Goal: Information Seeking & Learning: Compare options

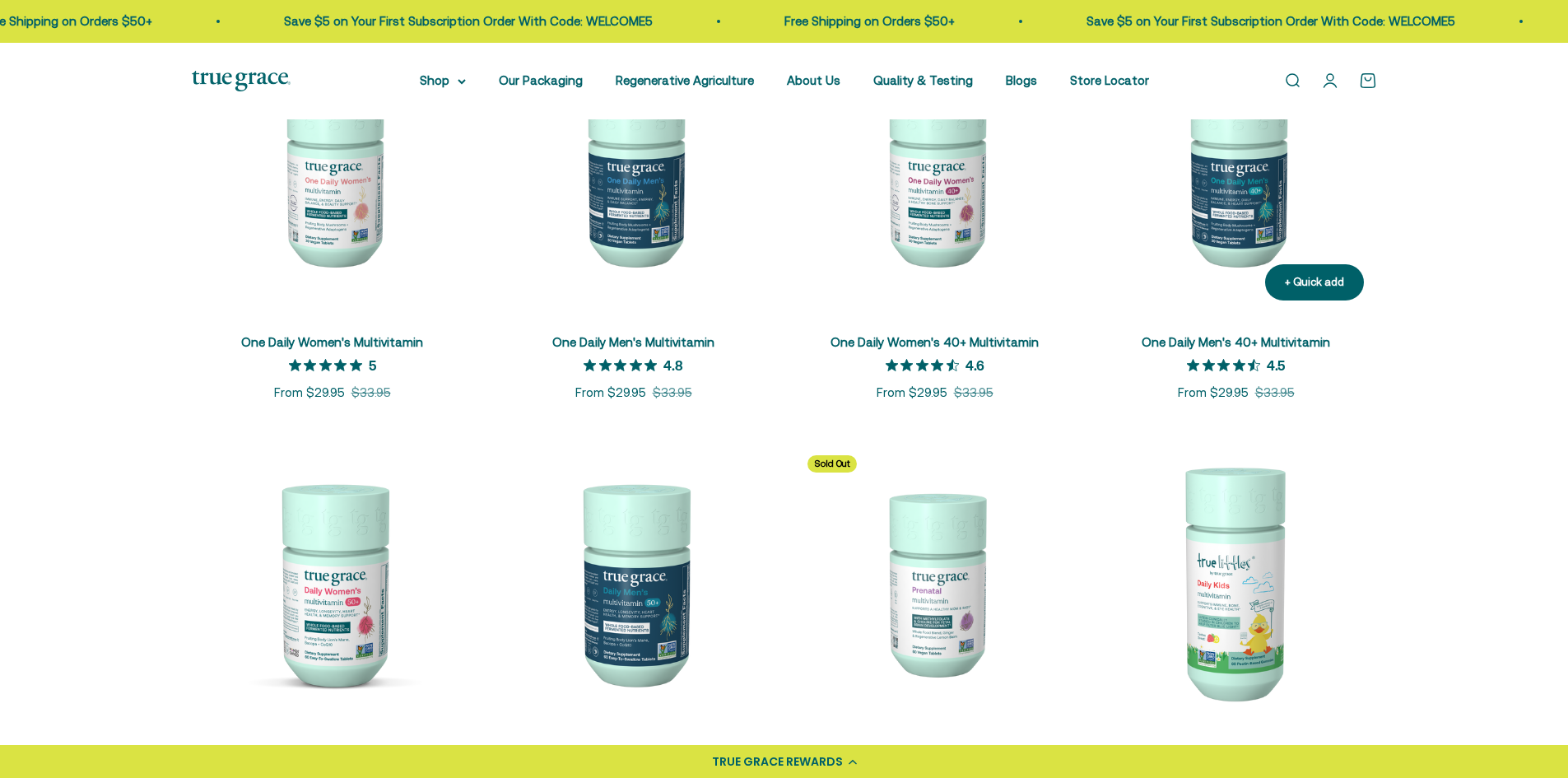
scroll to position [494, 0]
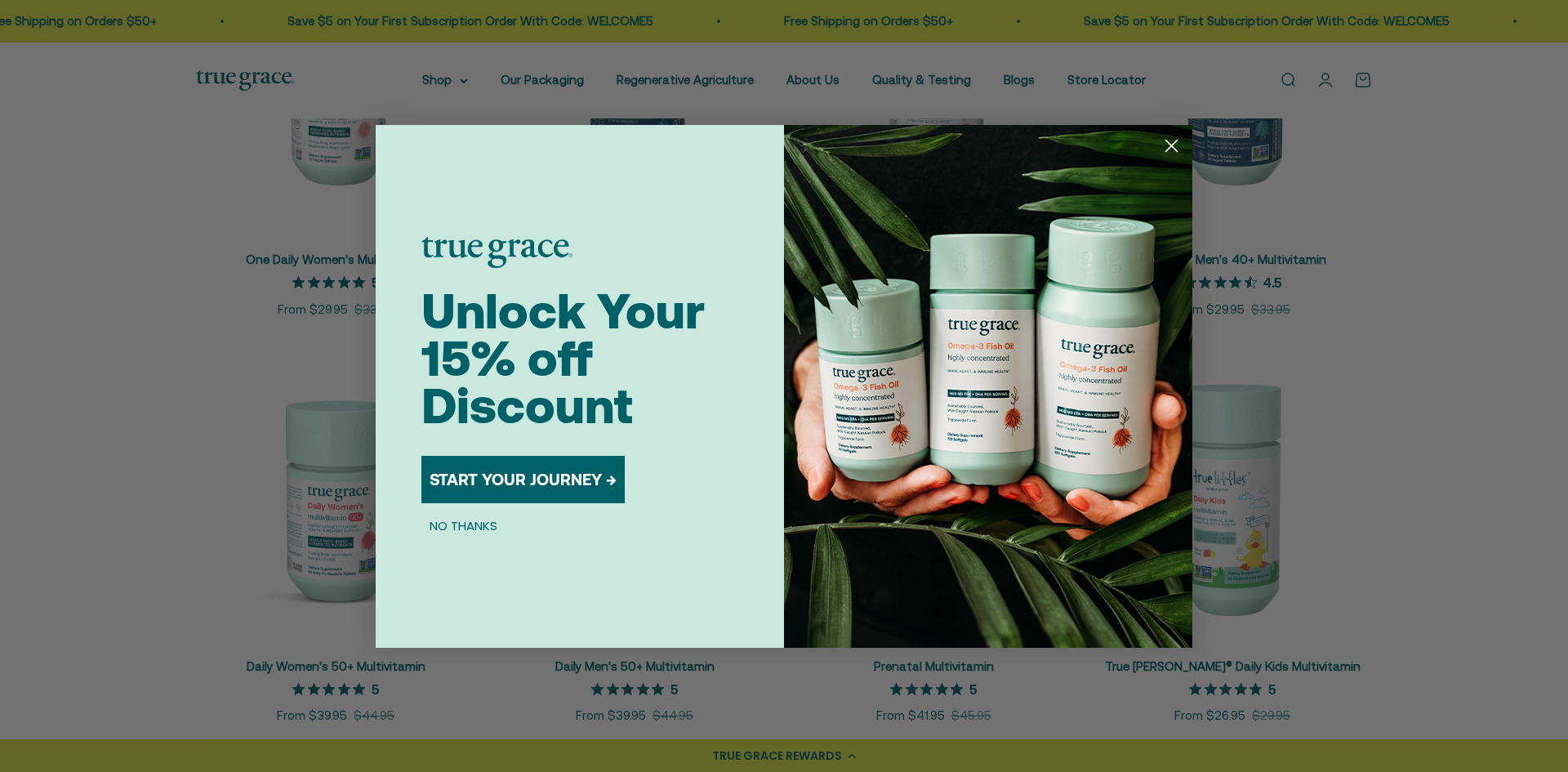
click at [1162, 142] on circle "Close dialog" at bounding box center [1171, 145] width 27 height 27
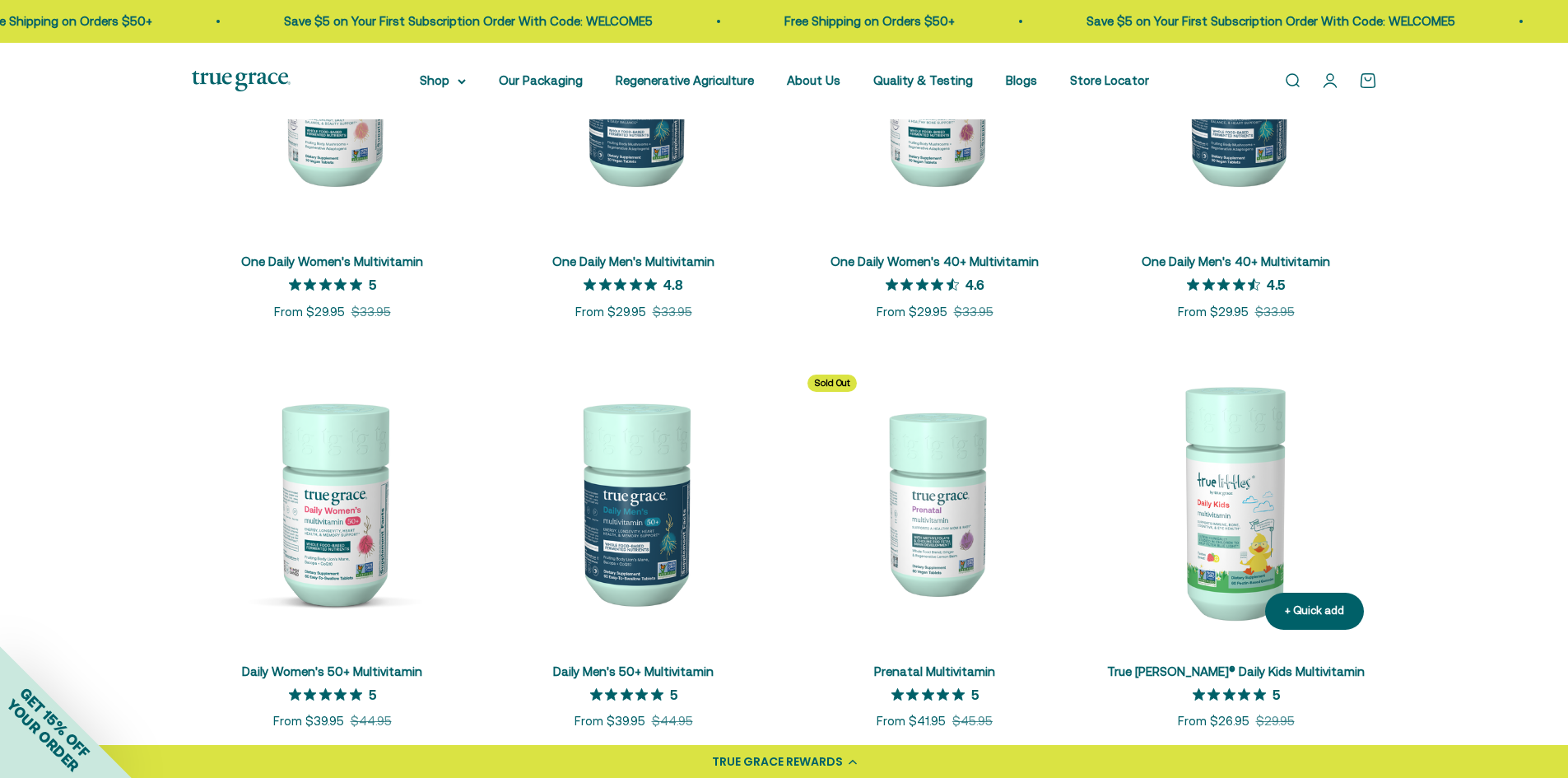
click at [1270, 559] on img at bounding box center [1236, 502] width 281 height 281
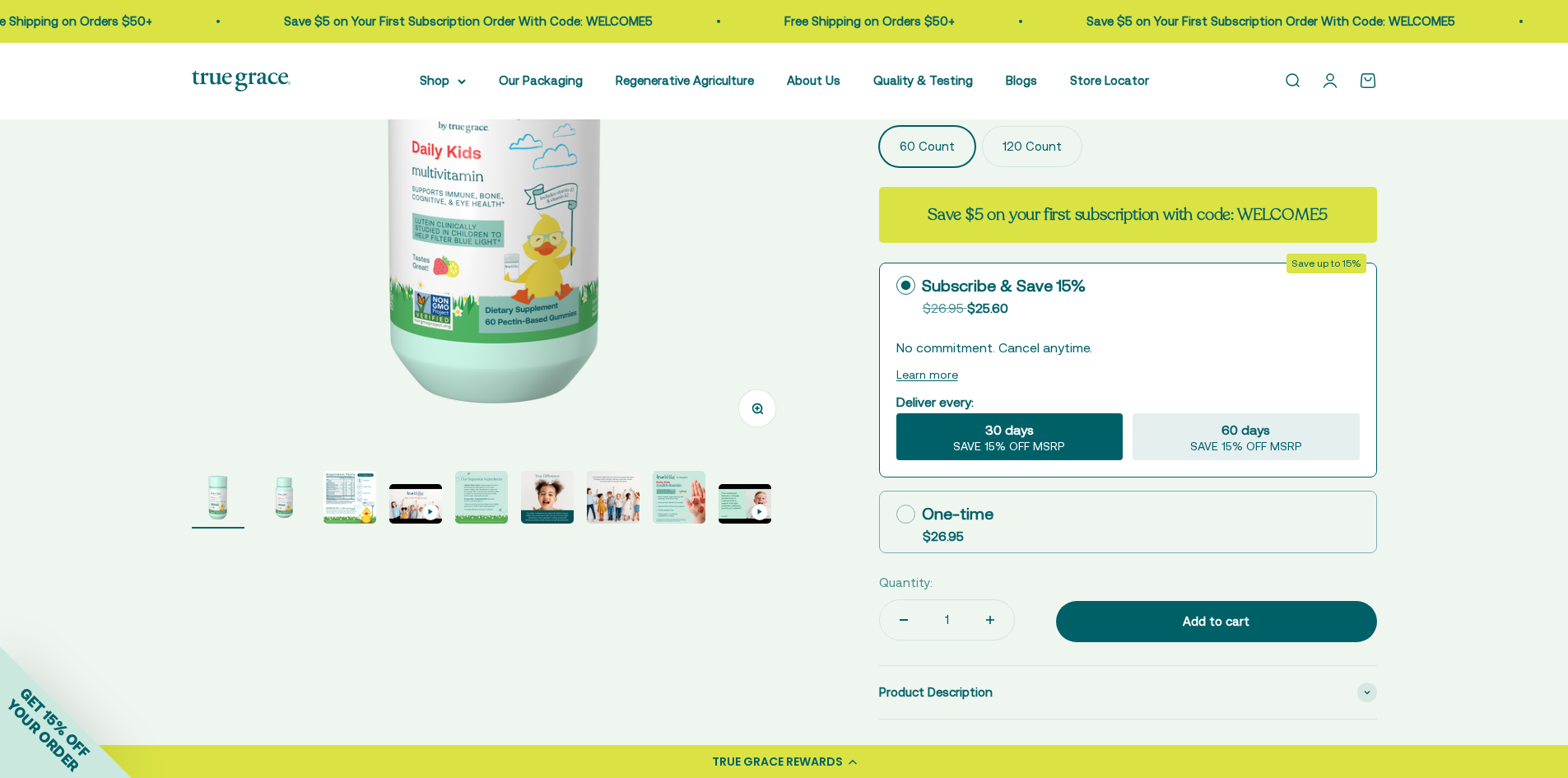
select select "3"
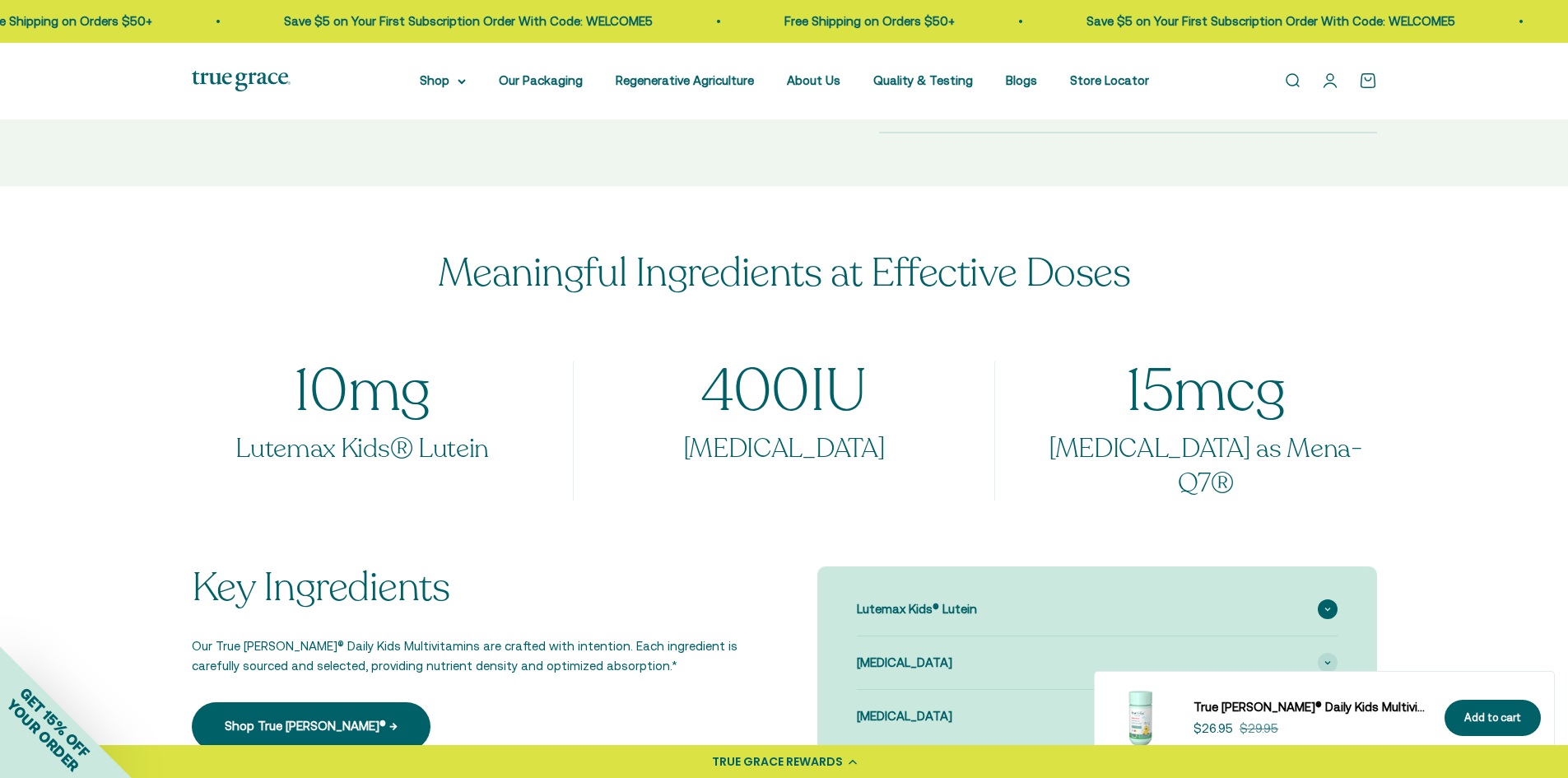
scroll to position [1070, 0]
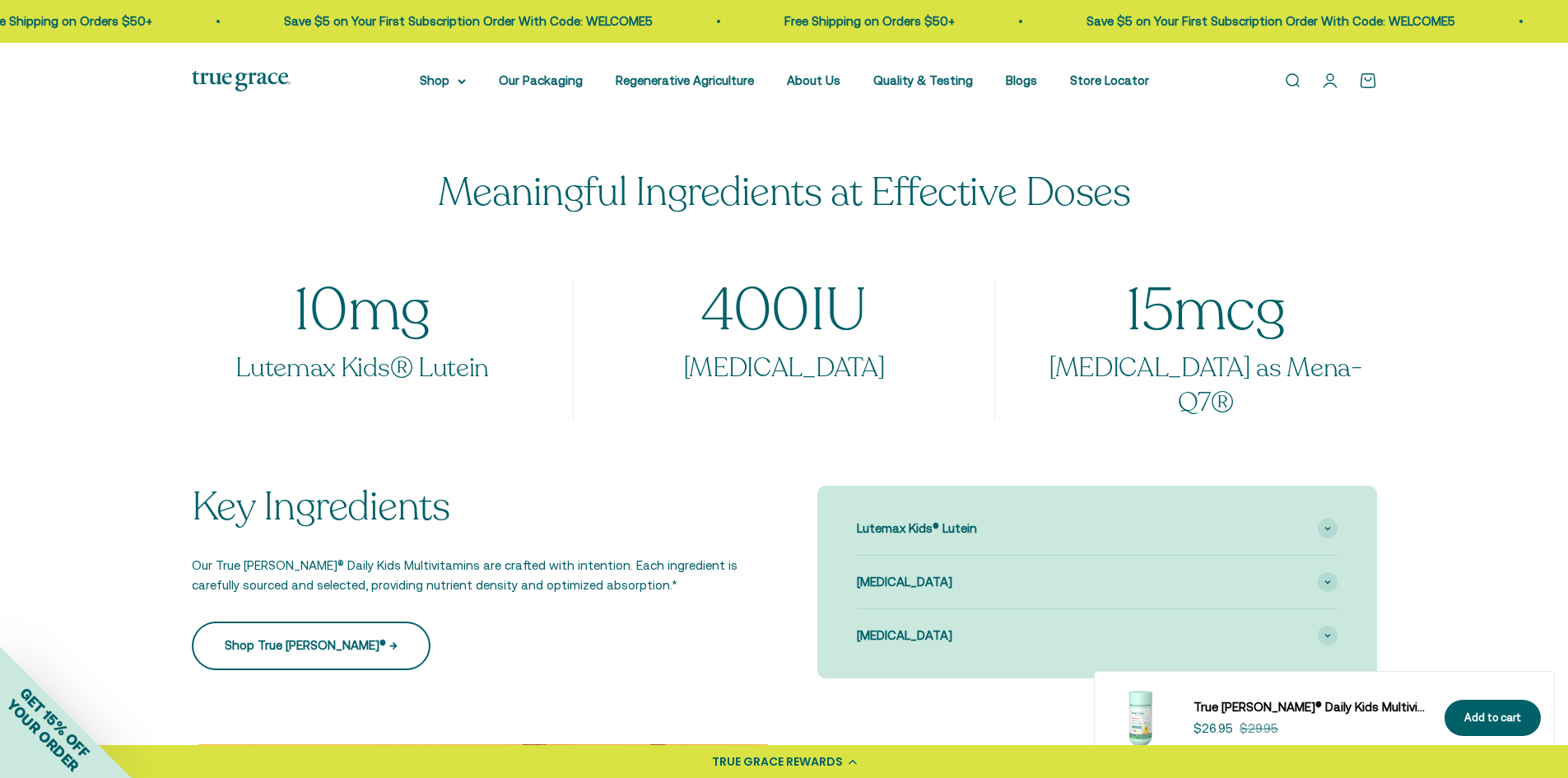
click at [235, 621] on link "Shop True Littles® →" at bounding box center [311, 645] width 239 height 48
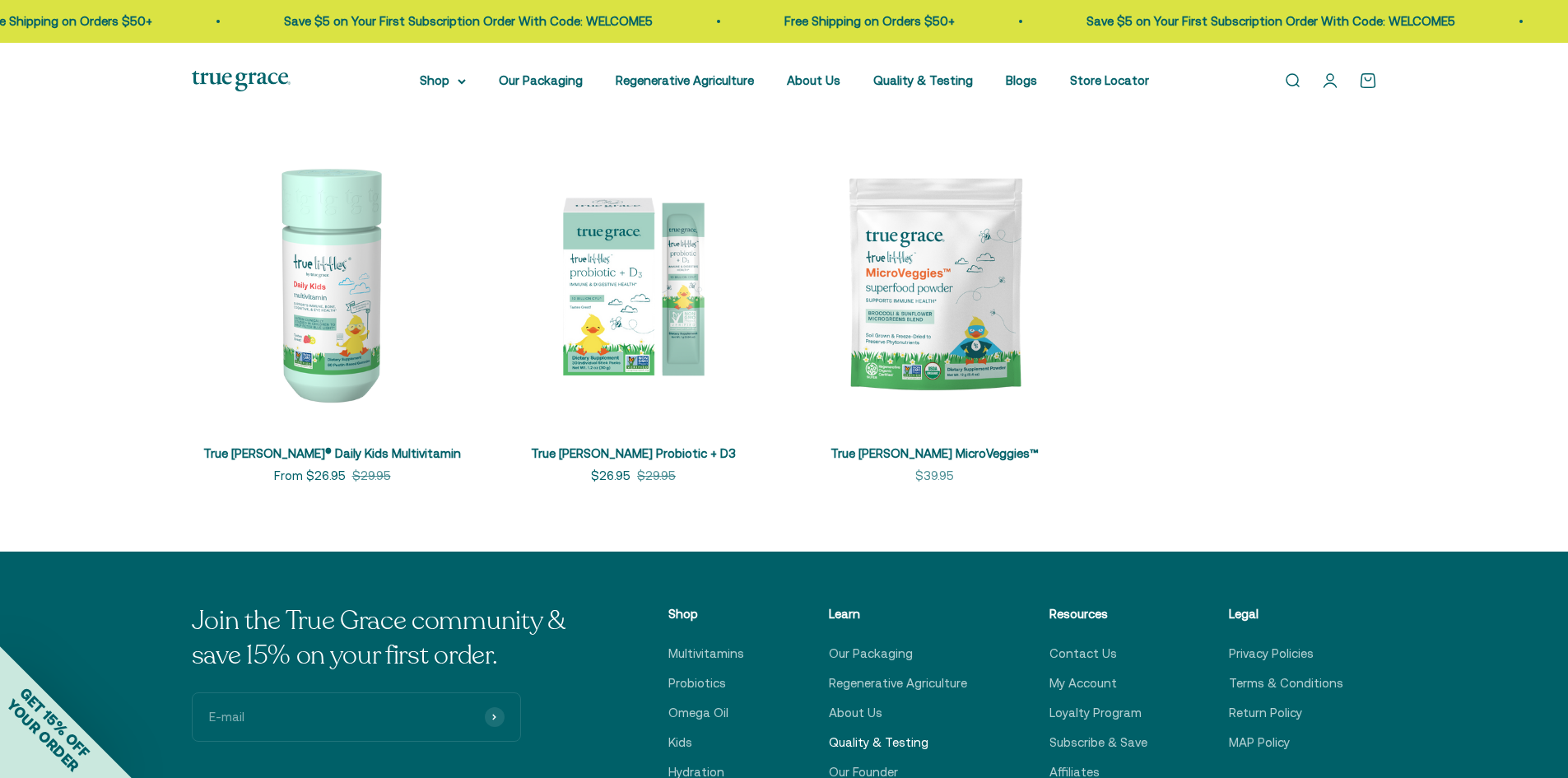
scroll to position [494, 0]
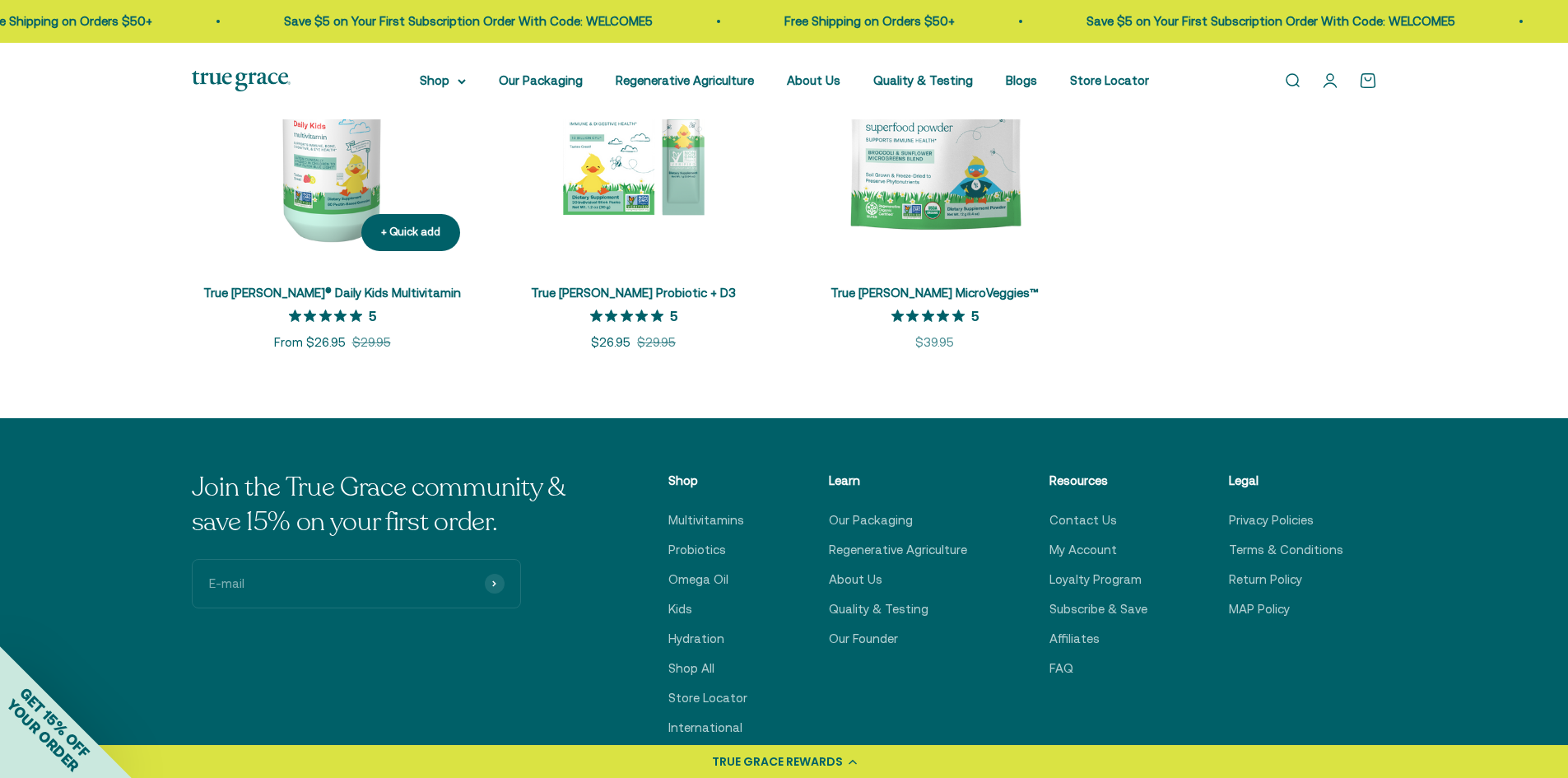
click at [299, 198] on img at bounding box center [332, 123] width 281 height 281
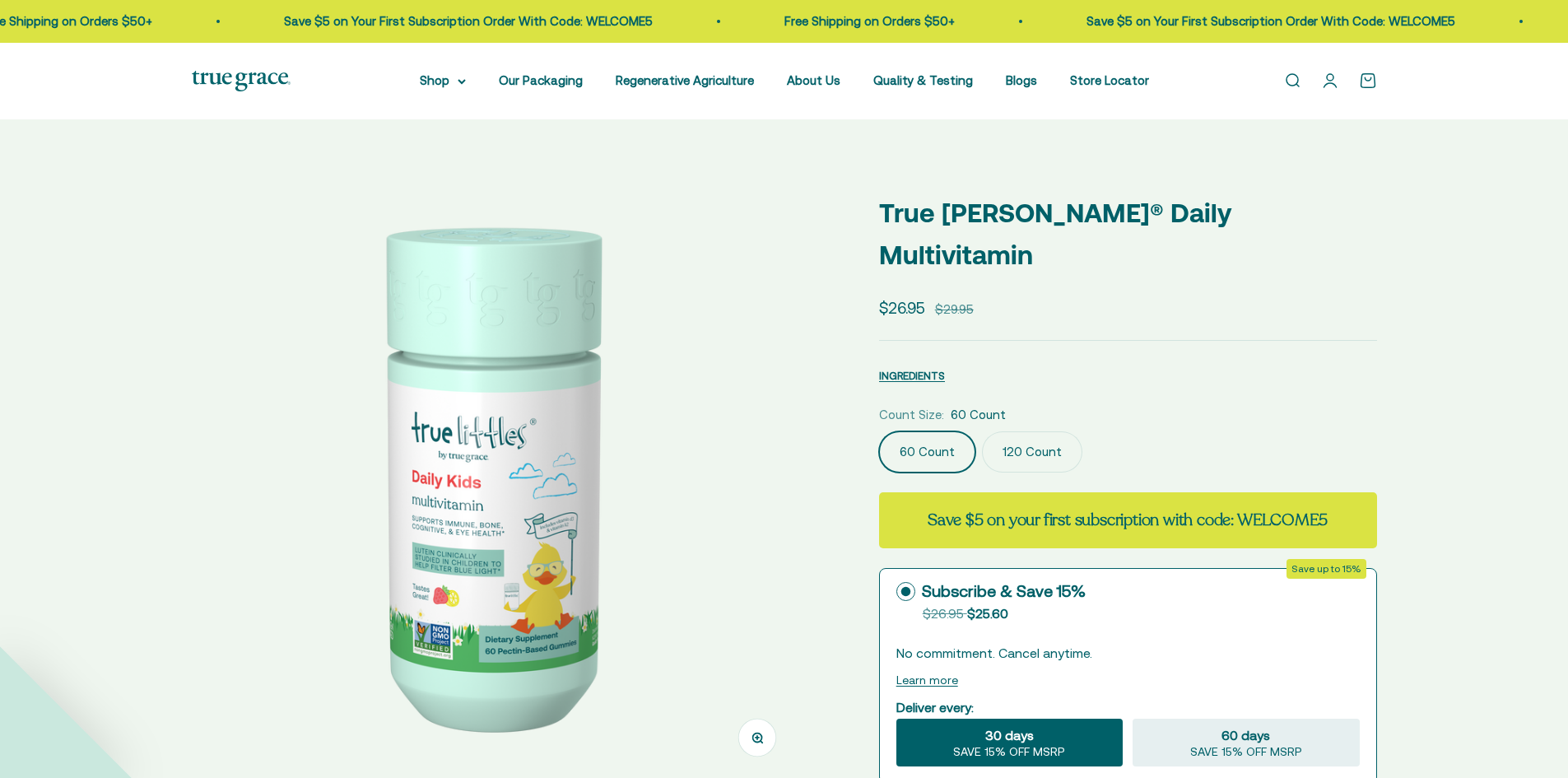
select select "3"
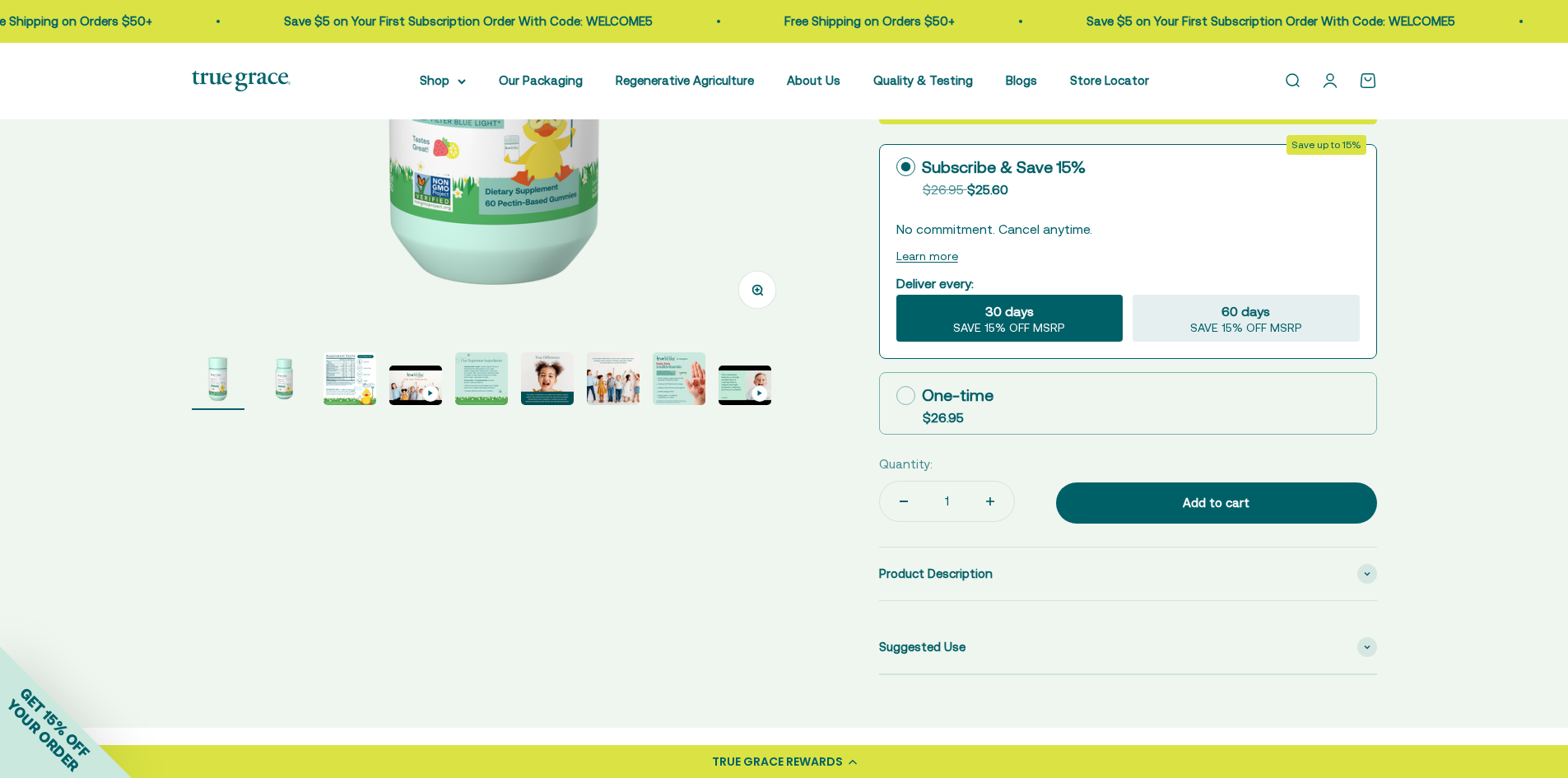
scroll to position [576, 0]
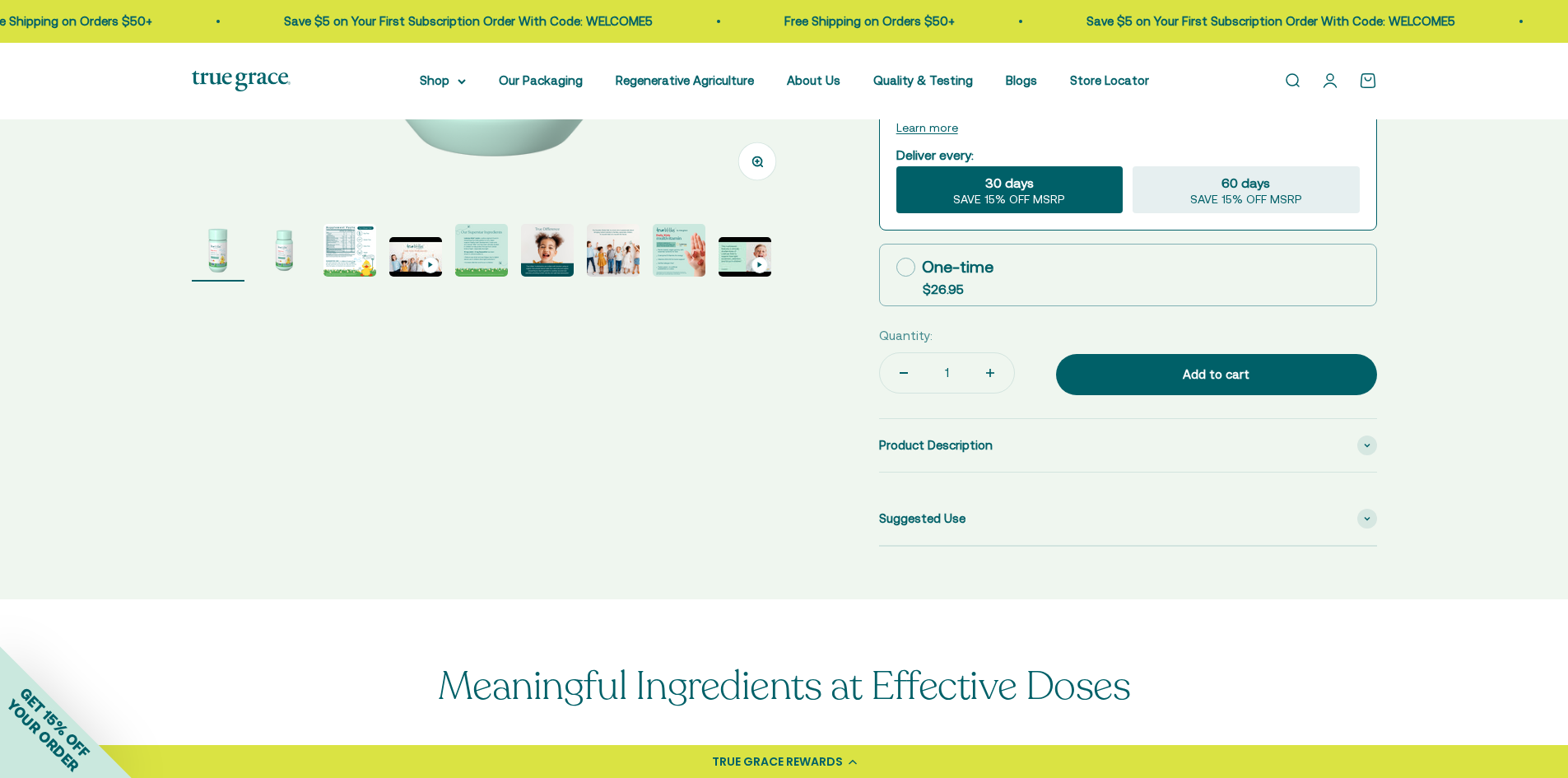
click at [348, 262] on img "Go to item 3" at bounding box center [350, 250] width 53 height 53
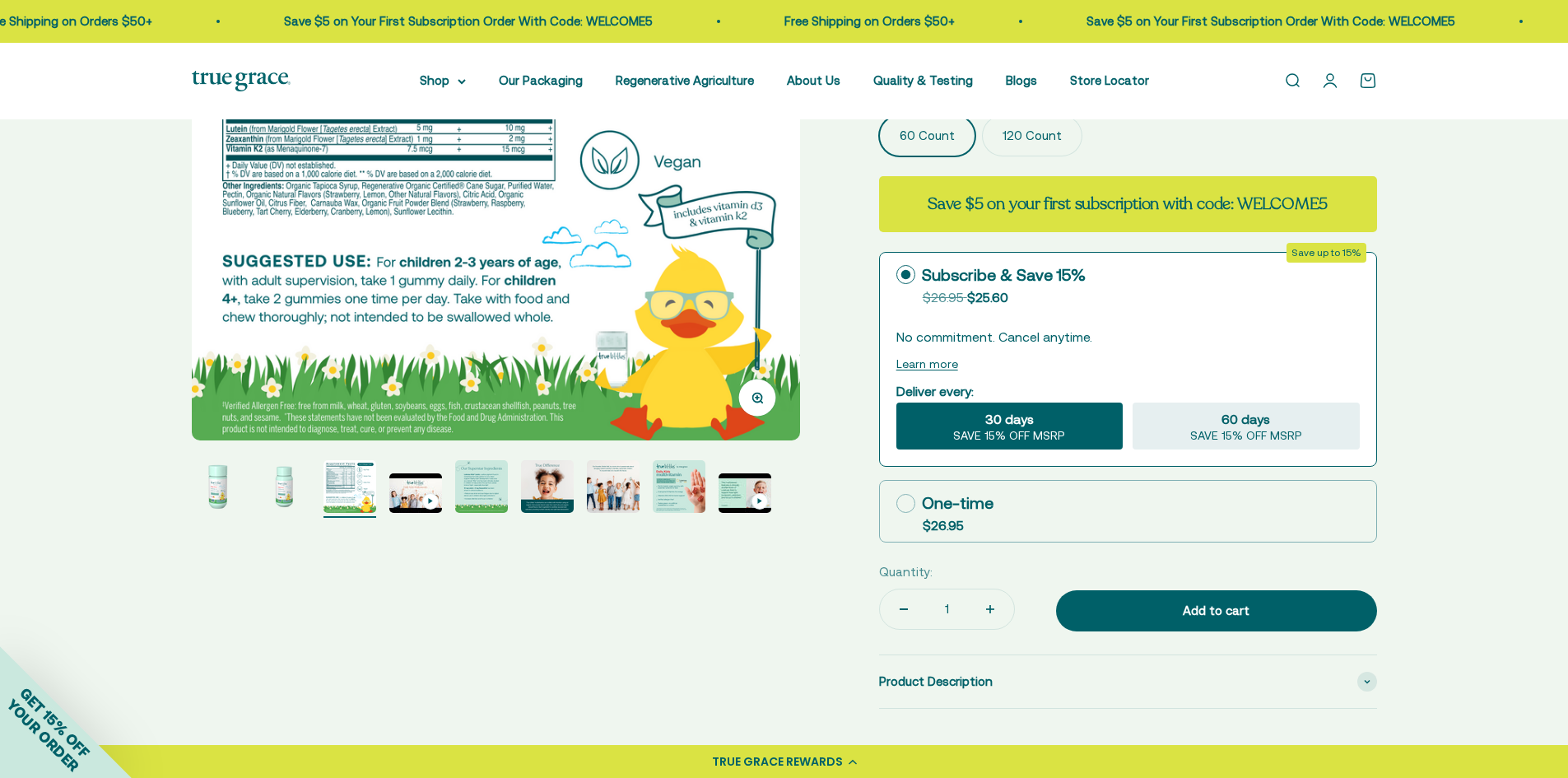
scroll to position [82, 0]
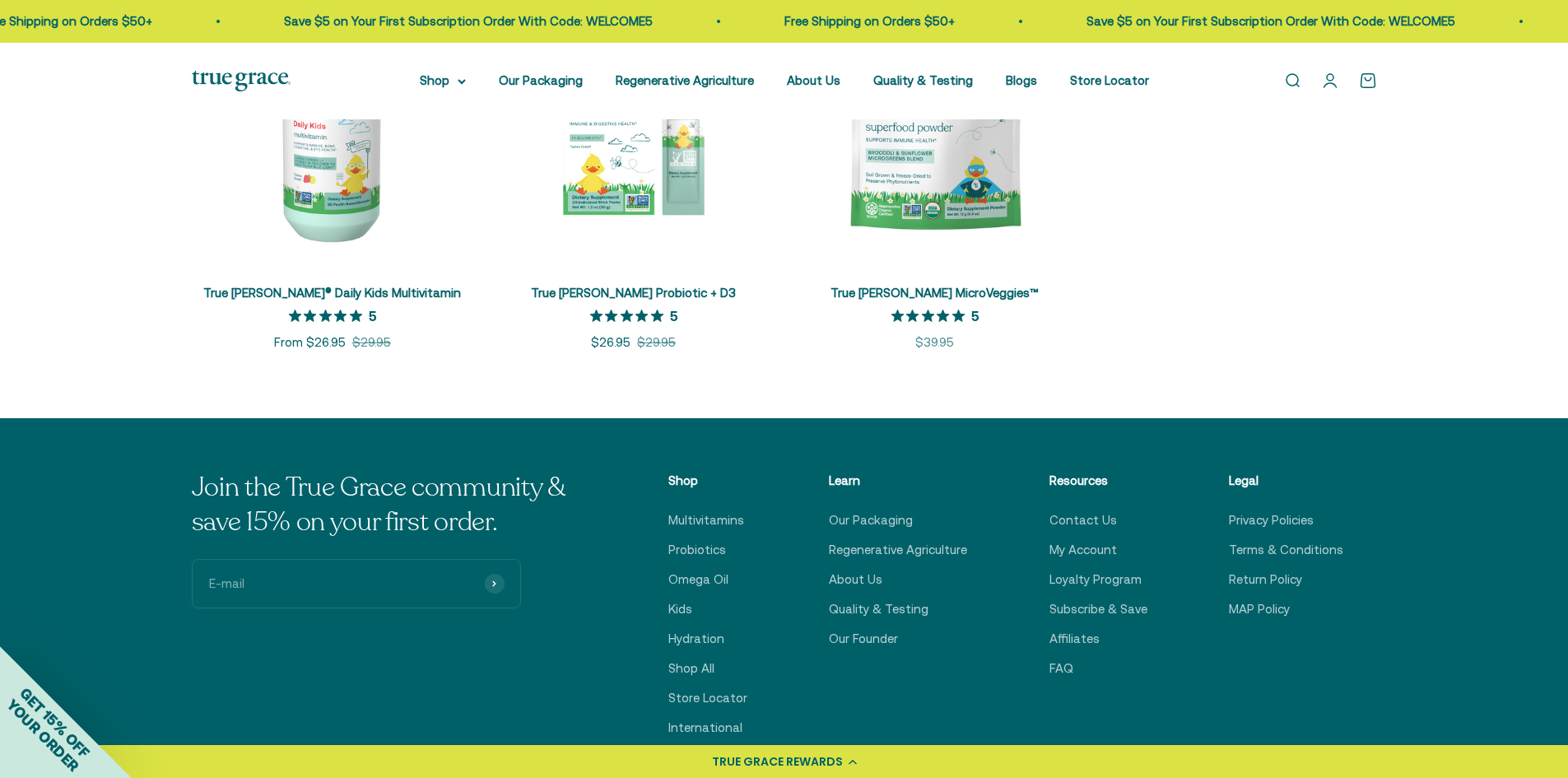
scroll to position [247, 0]
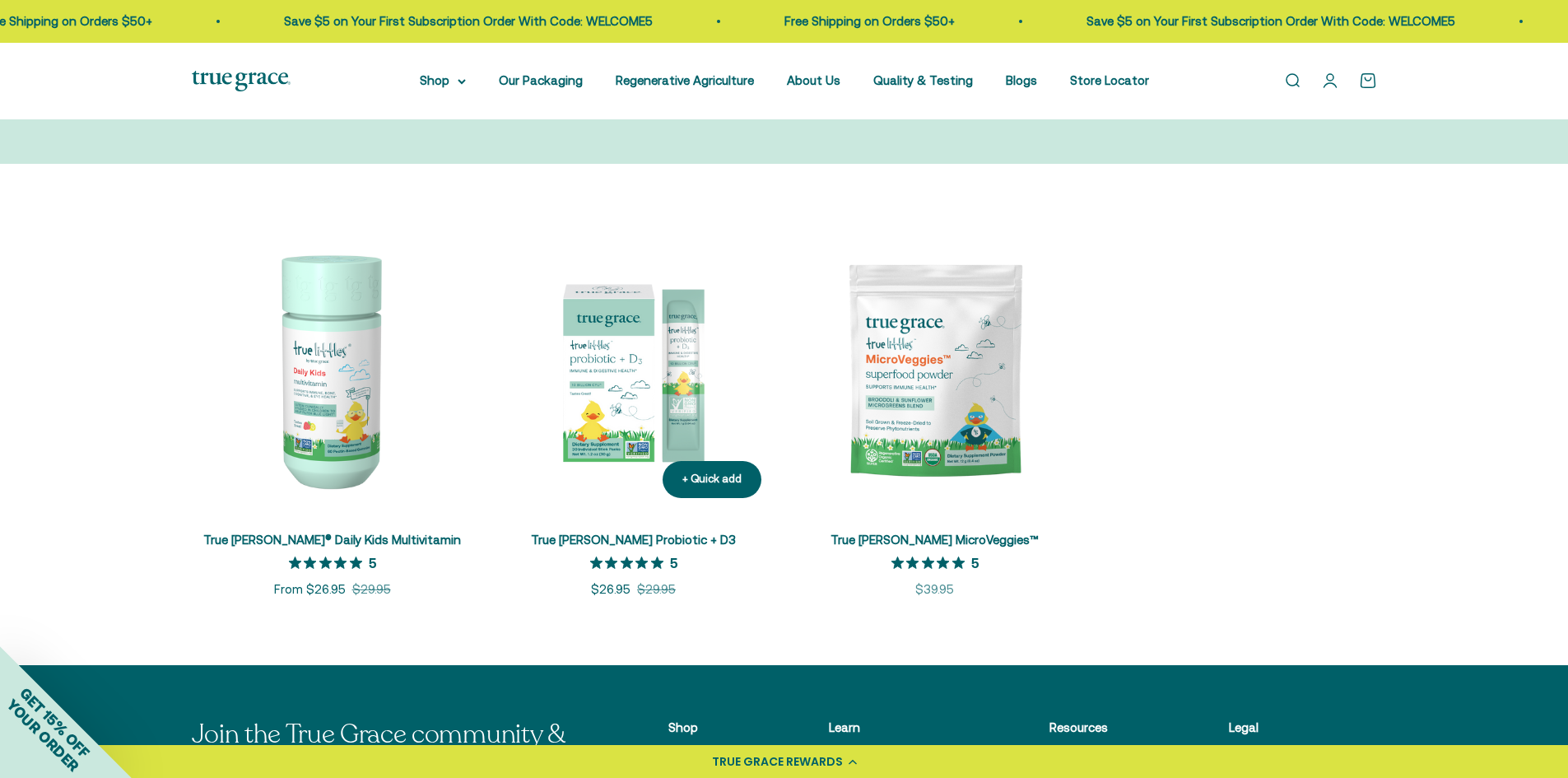
click at [660, 369] on img at bounding box center [633, 370] width 281 height 281
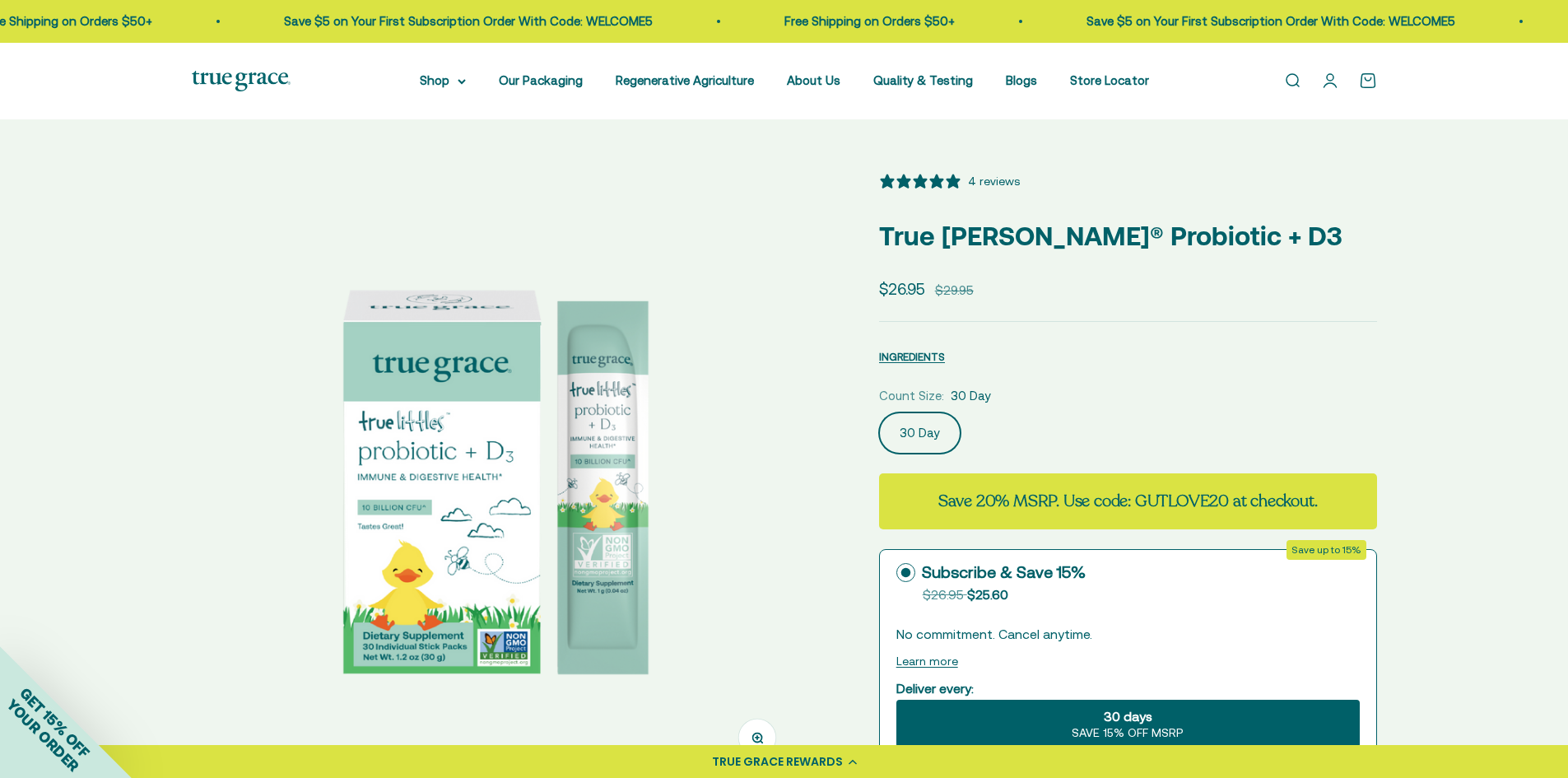
select select "3"
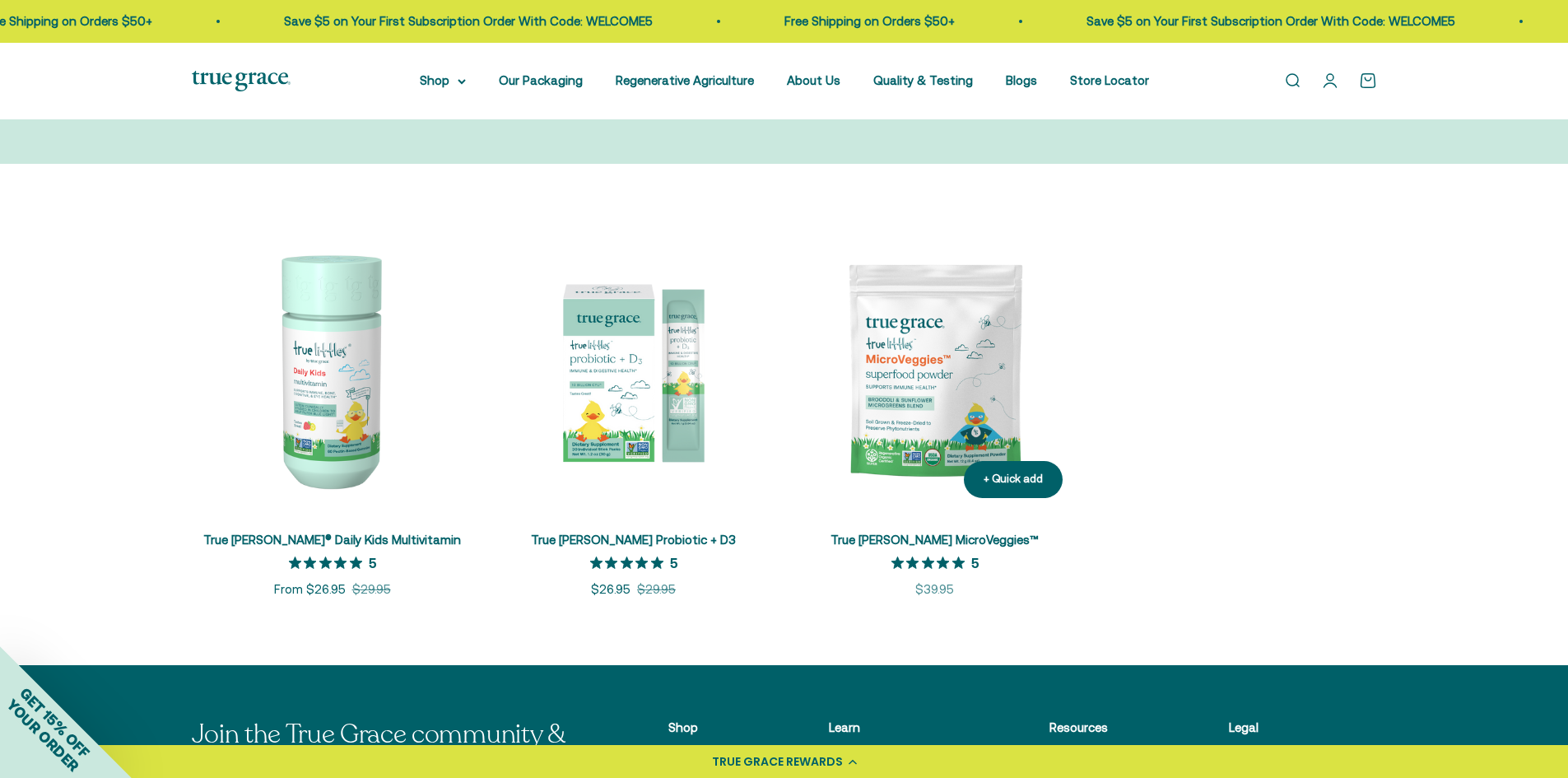
click at [966, 314] on img at bounding box center [934, 370] width 281 height 281
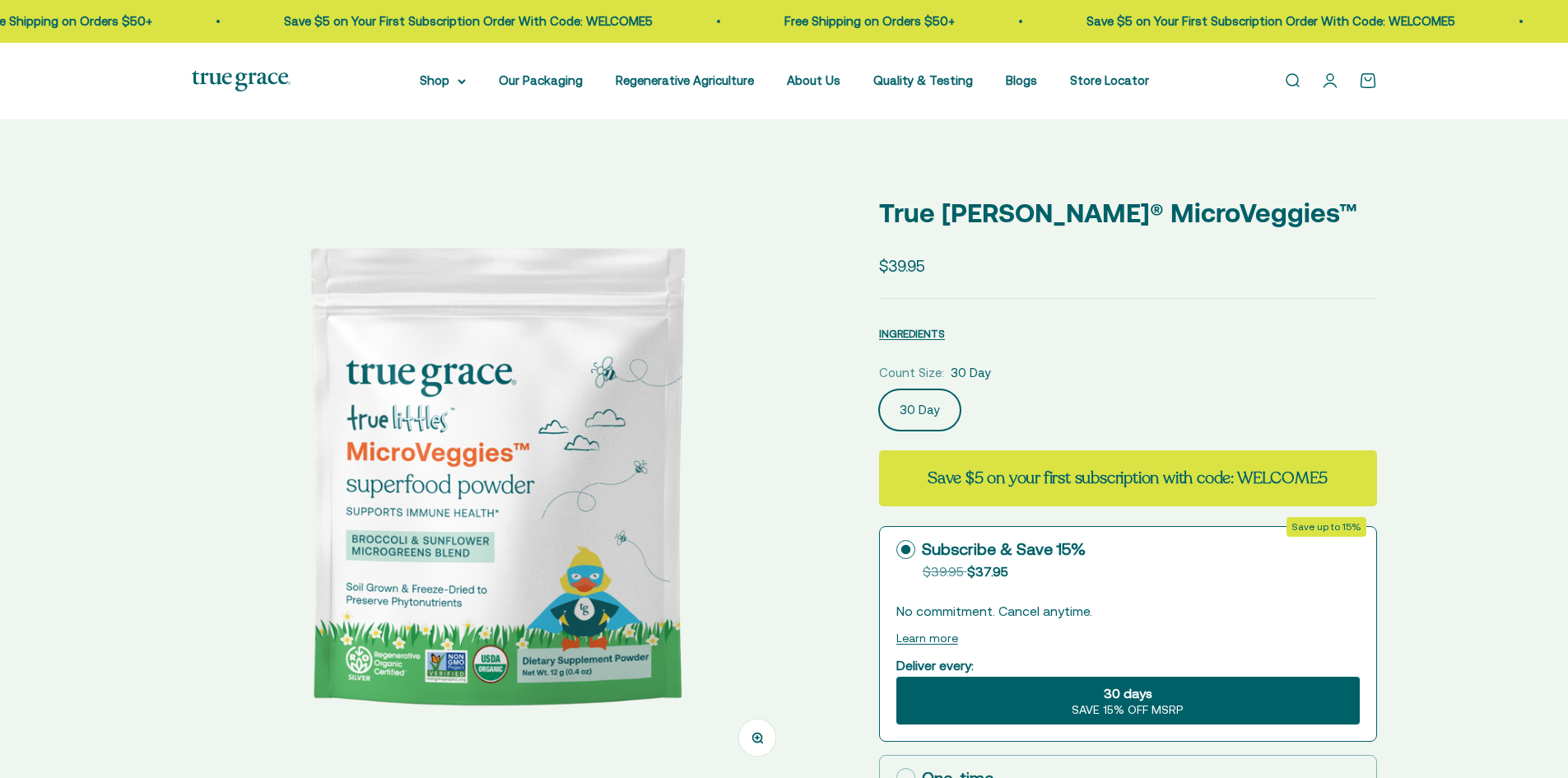
select select "3"
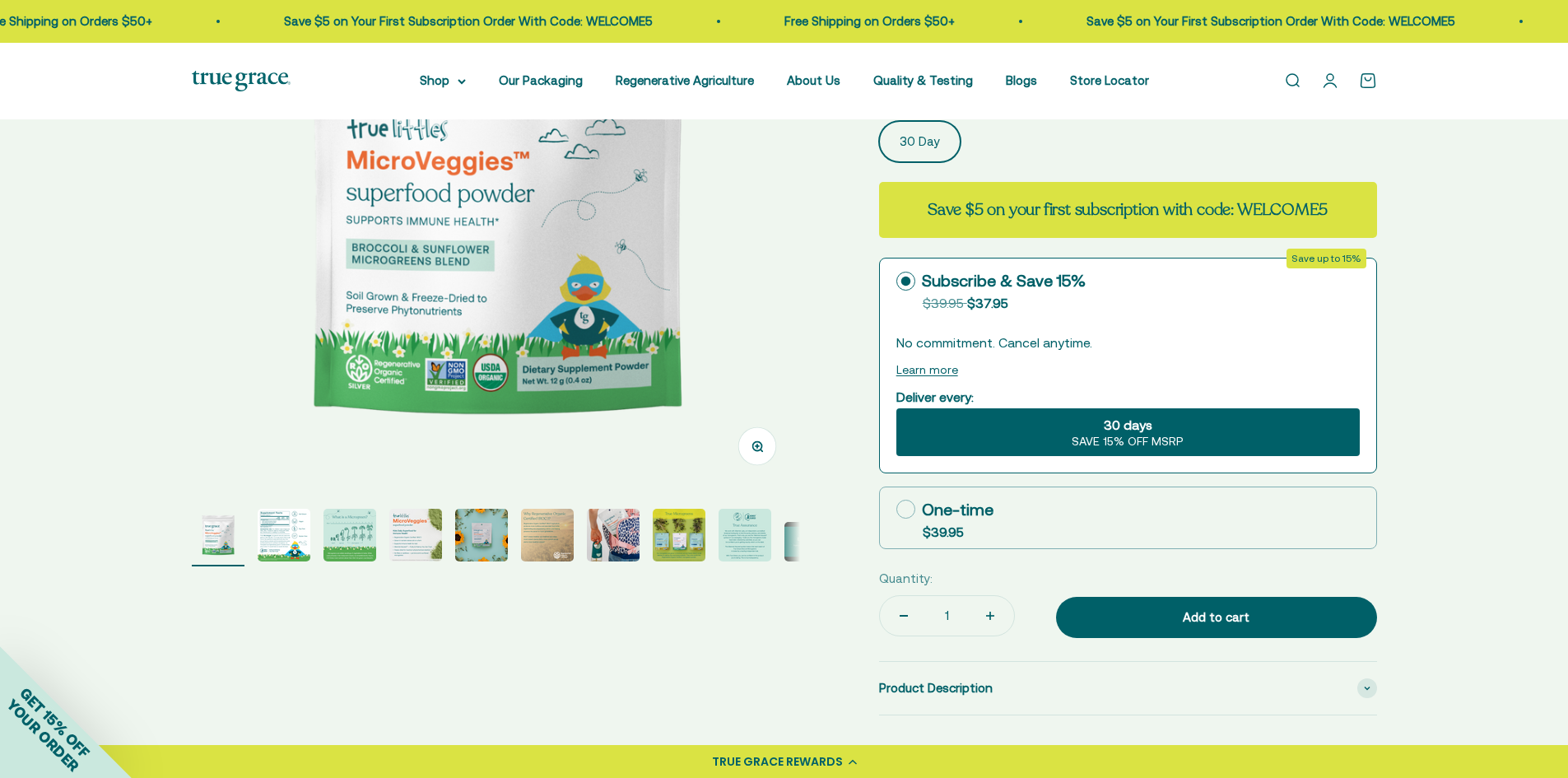
scroll to position [329, 0]
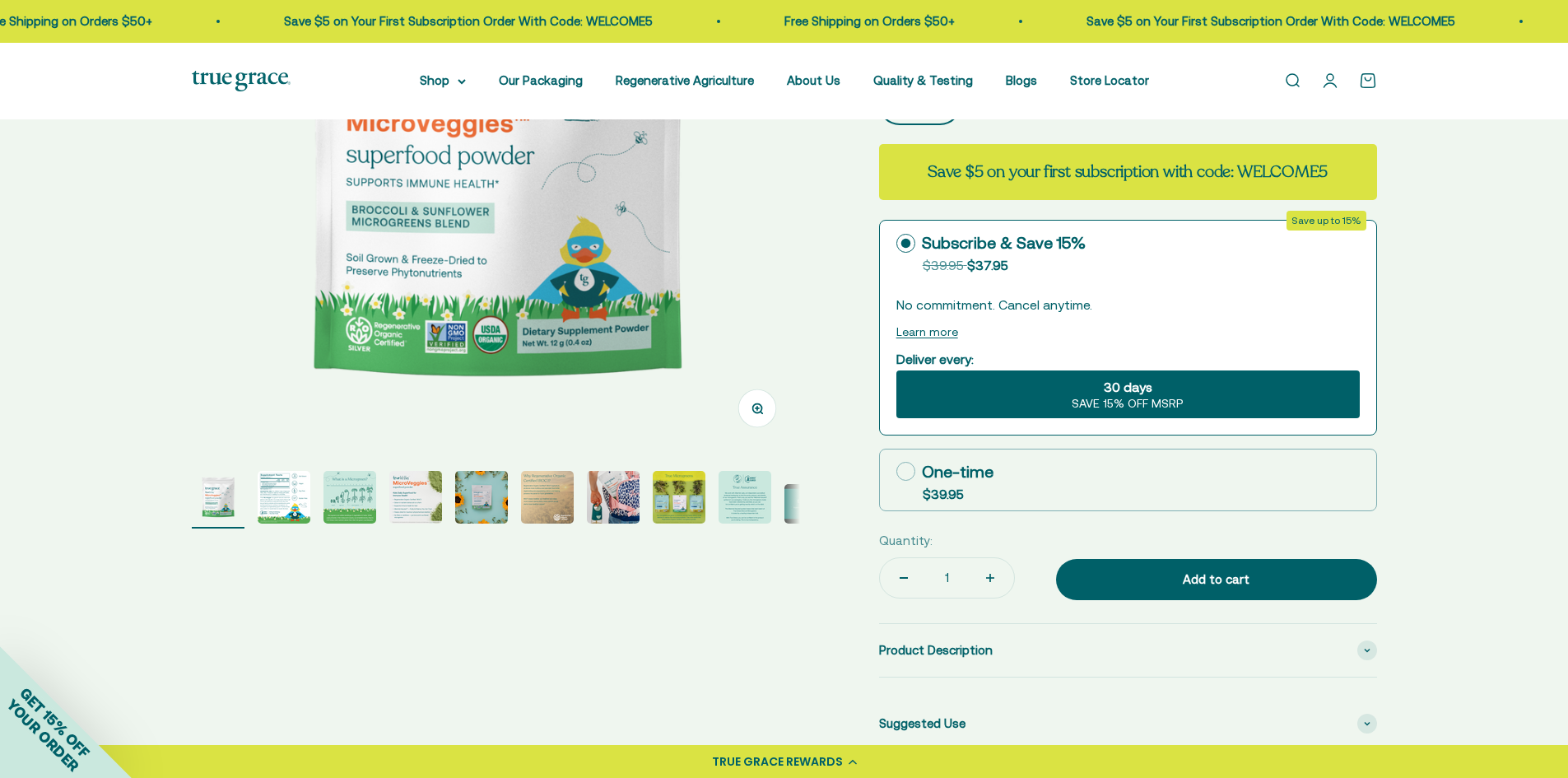
click at [338, 489] on img "Go to item 3" at bounding box center [350, 498] width 53 height 53
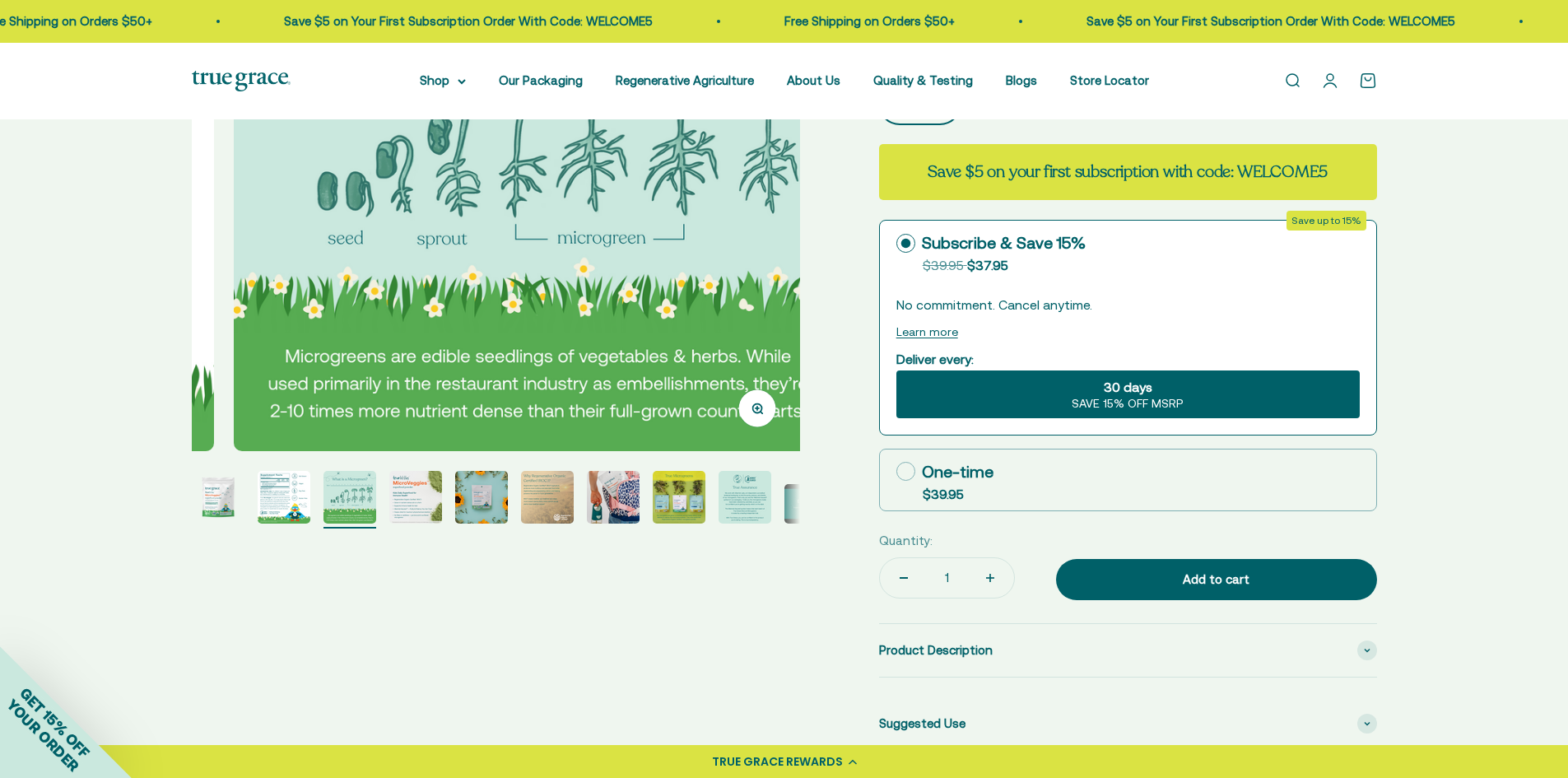
click at [280, 493] on img "Go to item 2" at bounding box center [285, 498] width 53 height 53
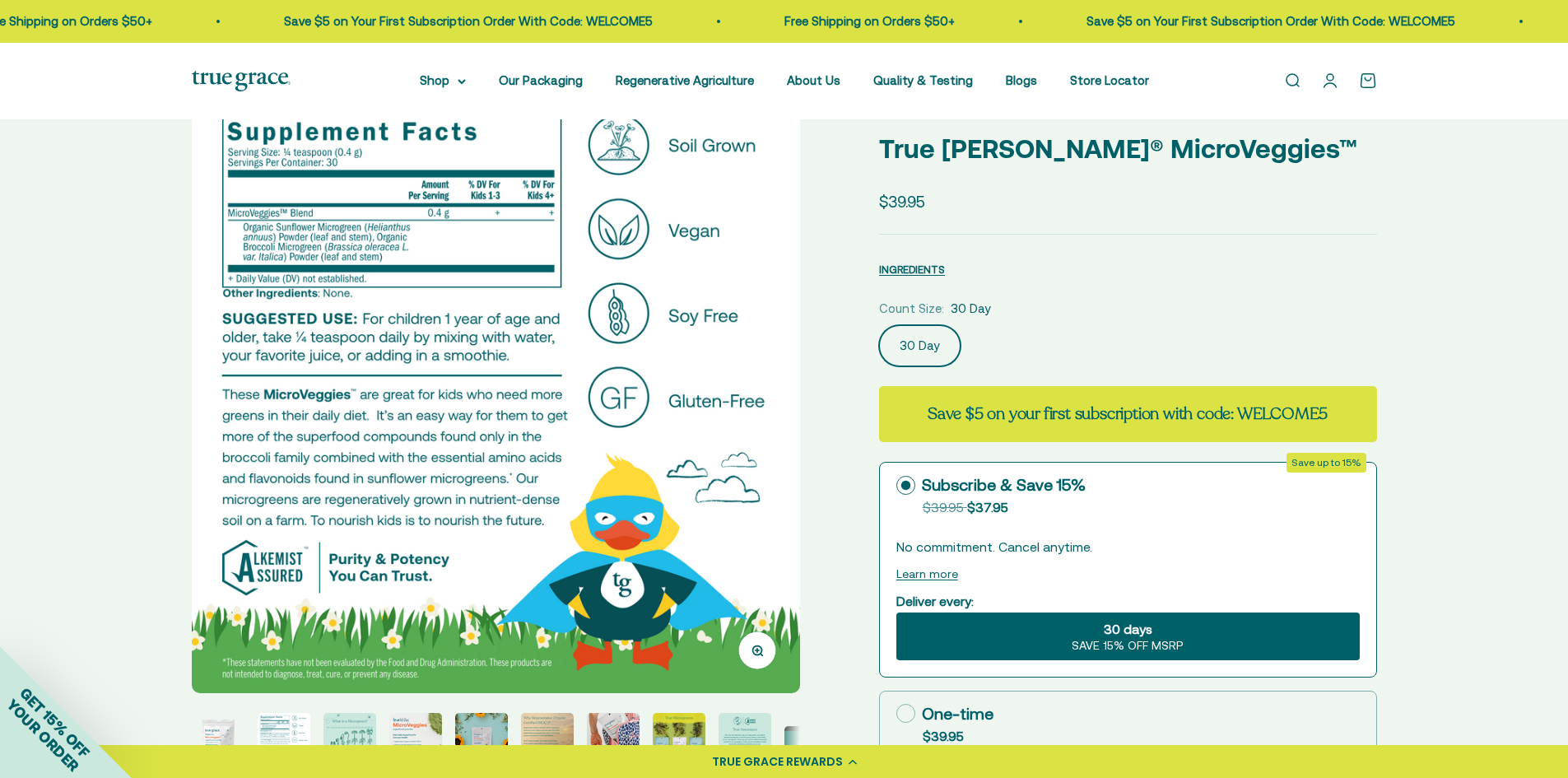
scroll to position [0, 0]
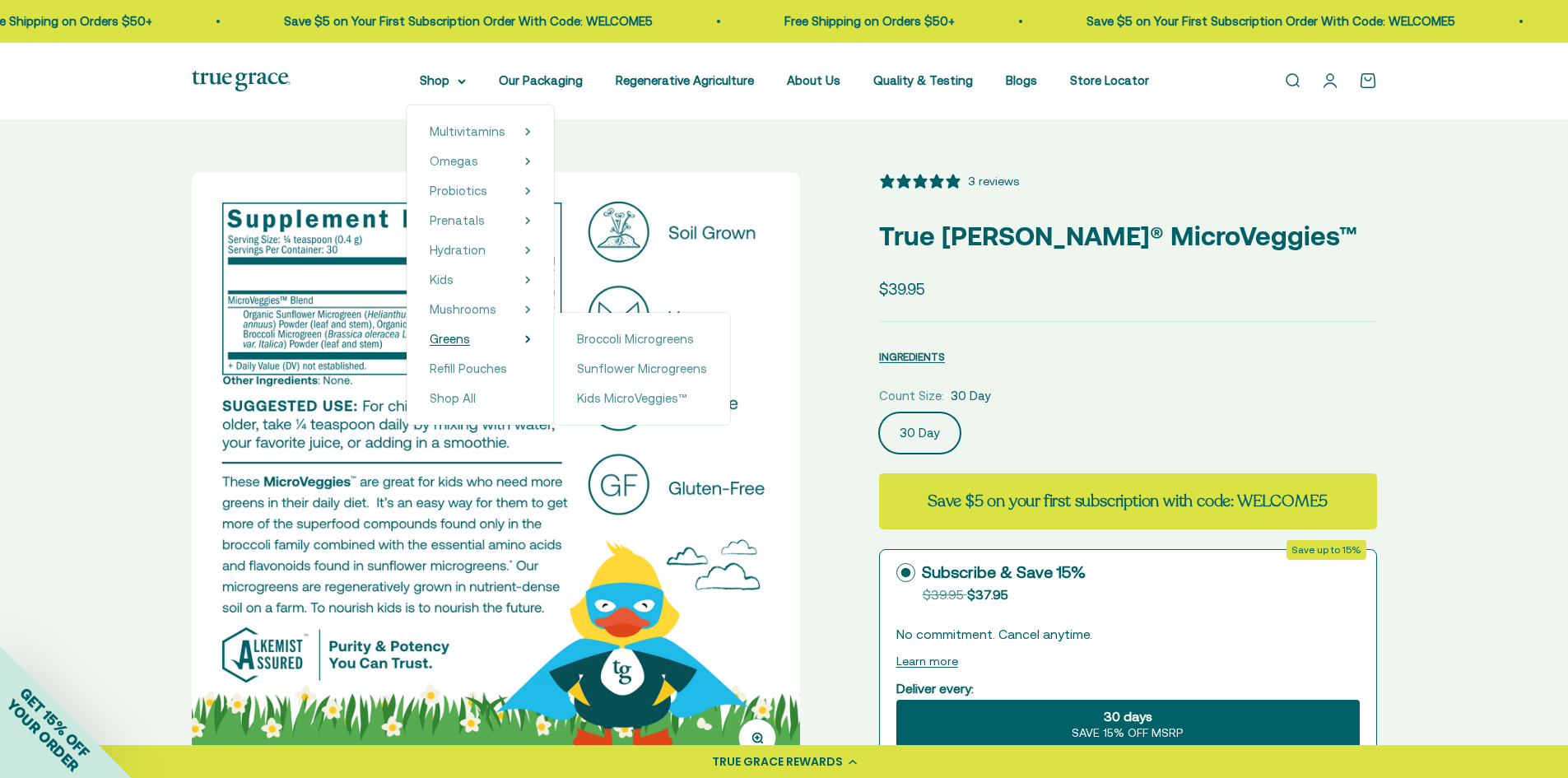
click at [468, 343] on span "Greens" at bounding box center [450, 338] width 41 height 14
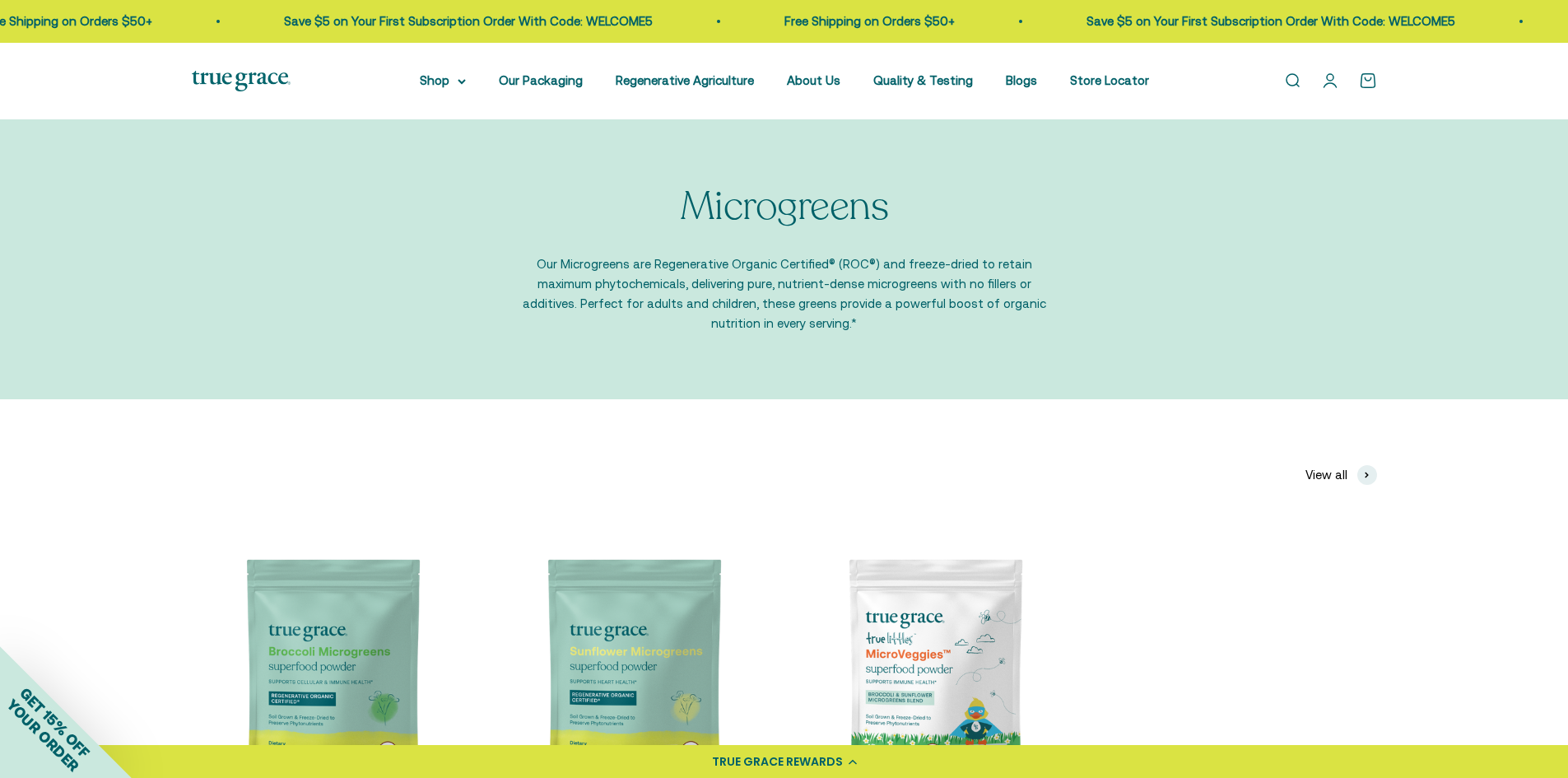
scroll to position [247, 0]
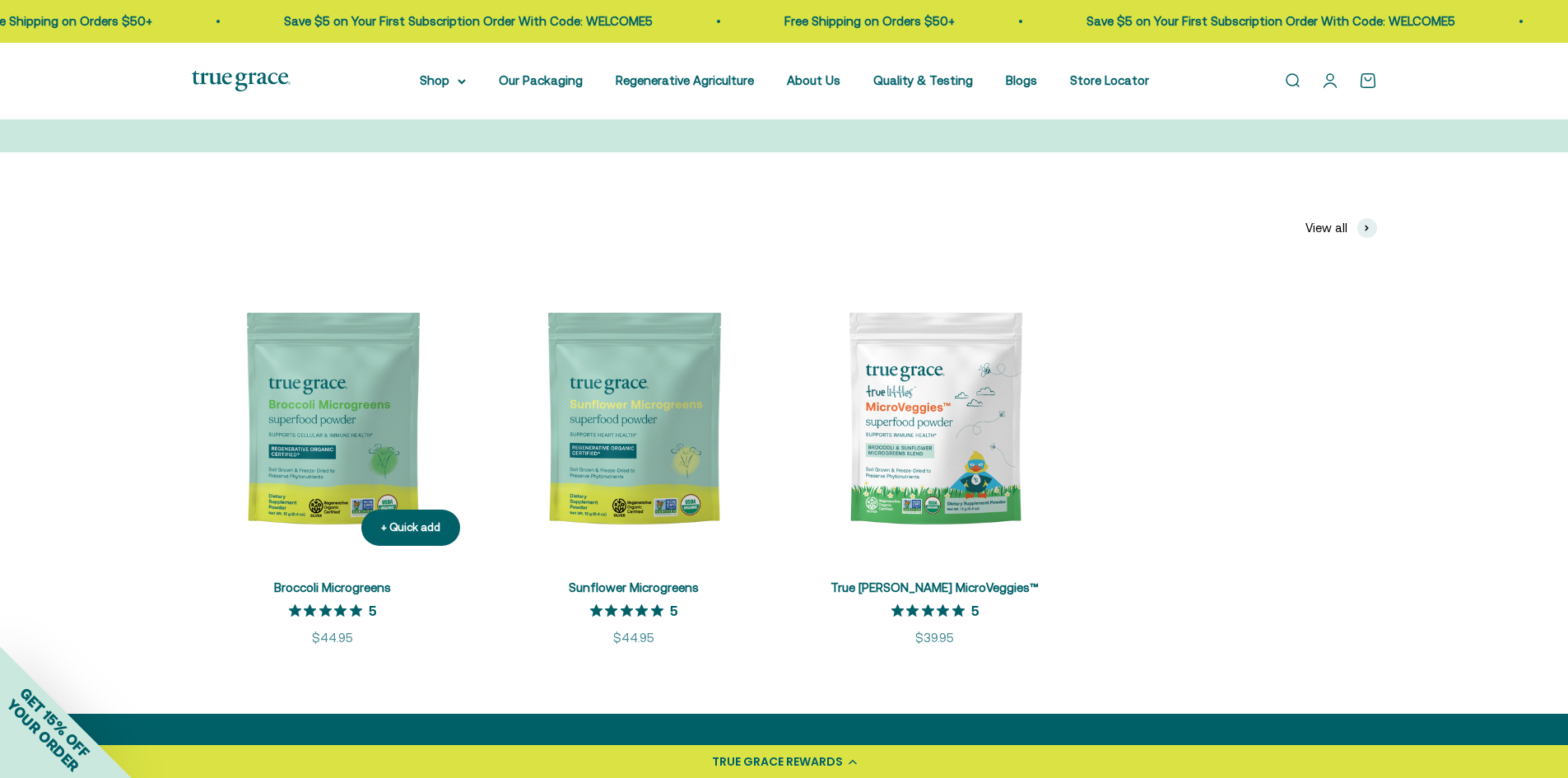
click at [373, 407] on img at bounding box center [332, 417] width 281 height 281
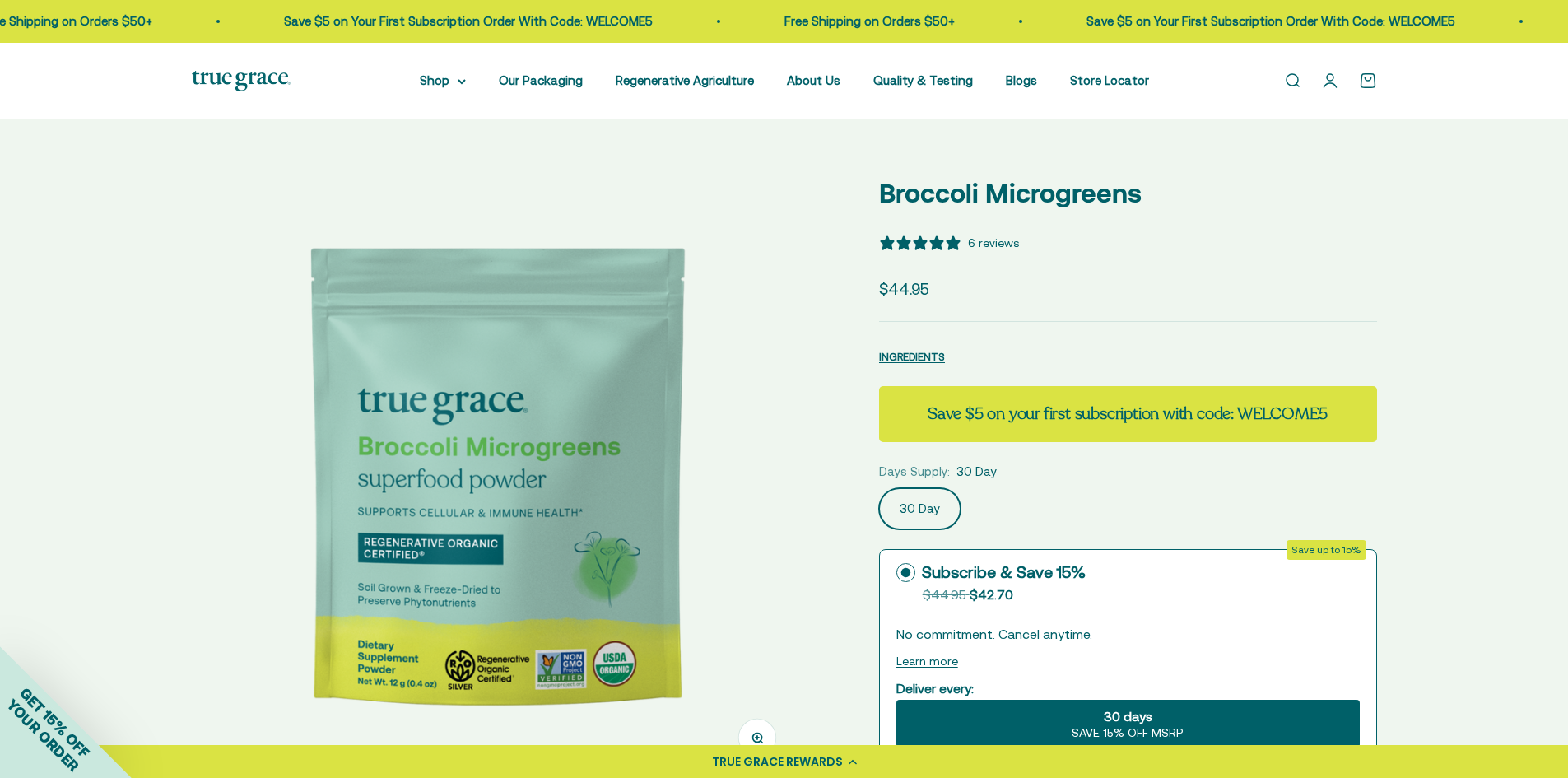
select select "3"
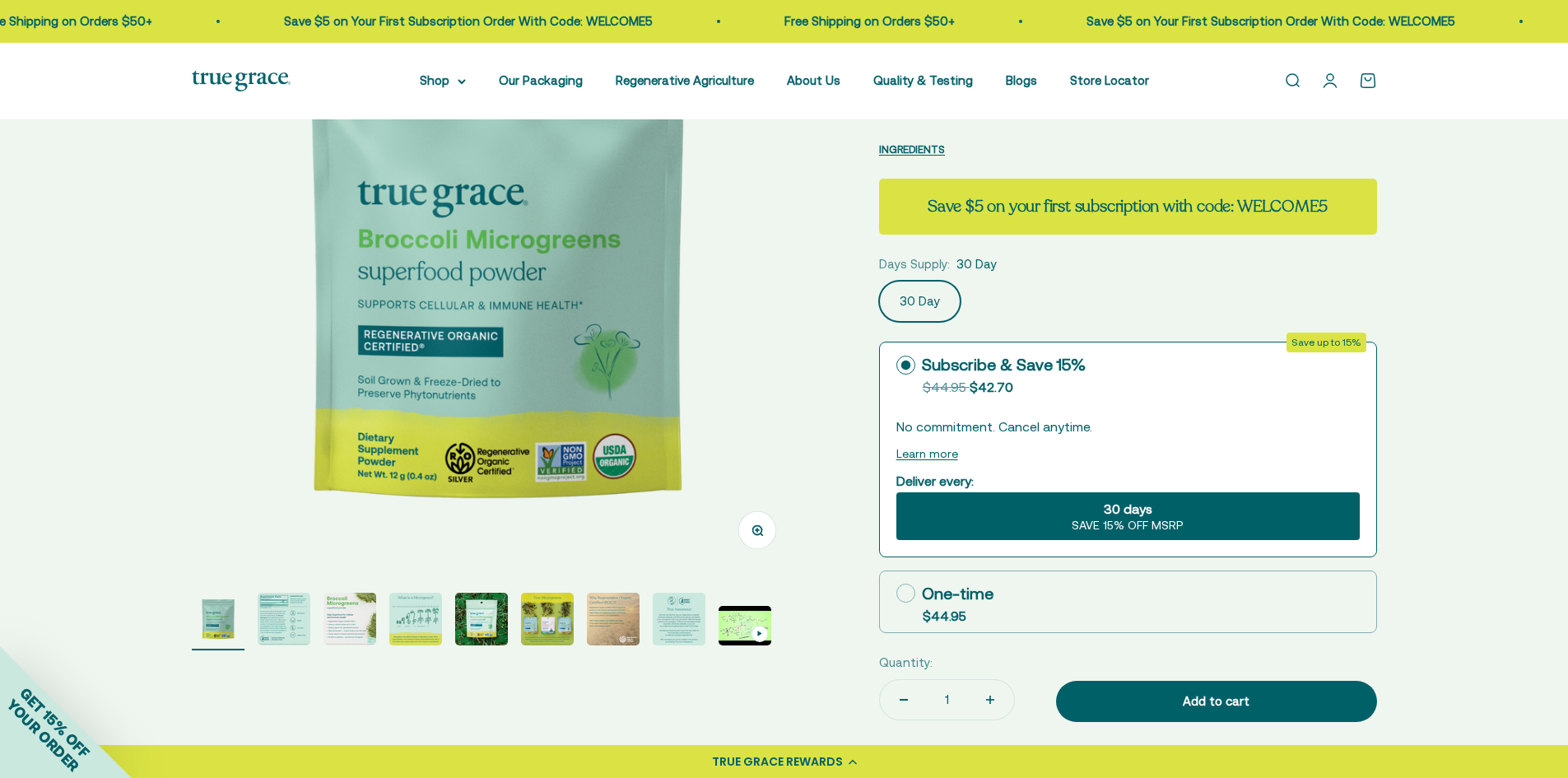
scroll to position [411, 0]
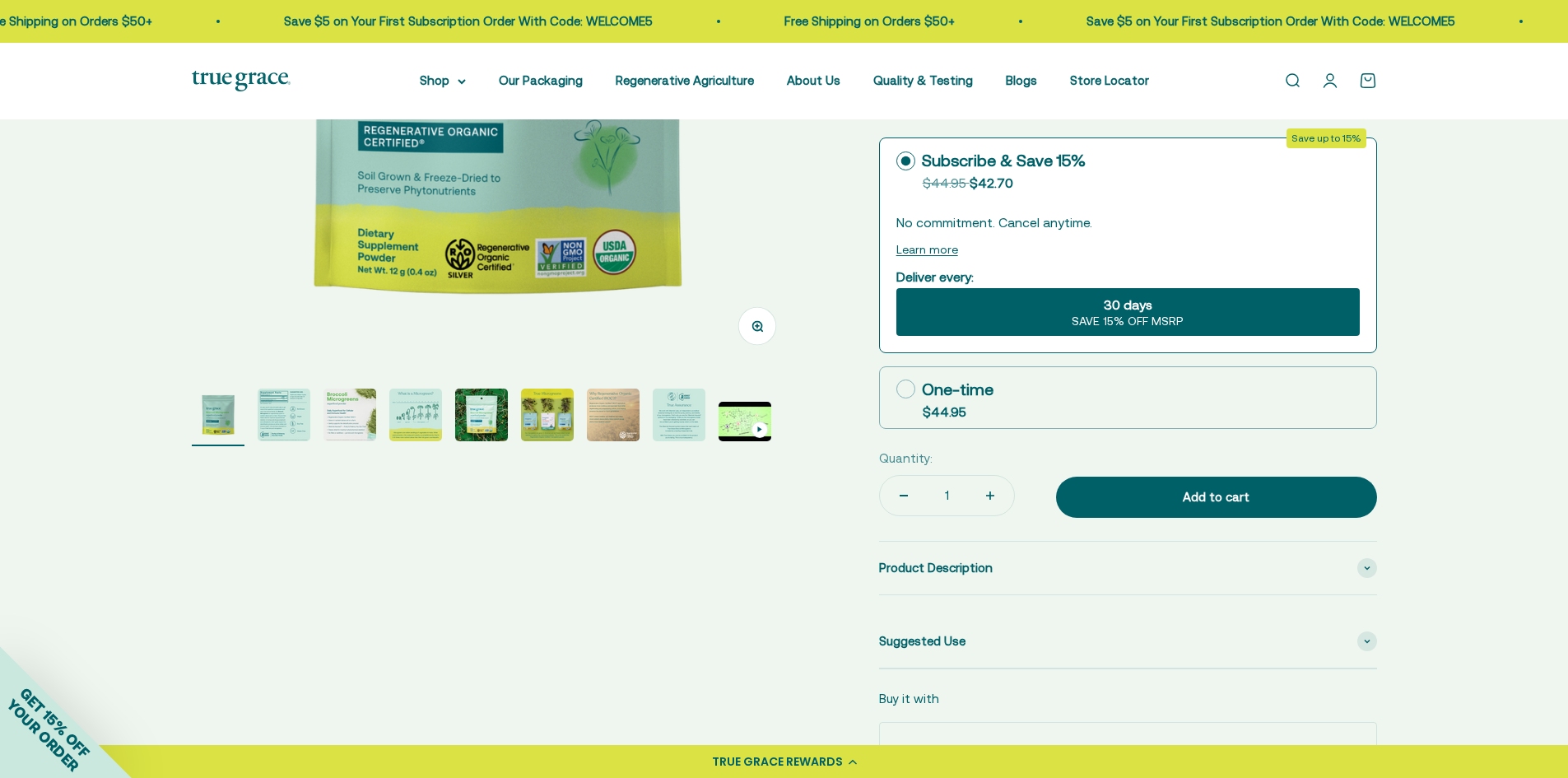
click at [533, 414] on img "Go to item 6" at bounding box center [548, 415] width 53 height 53
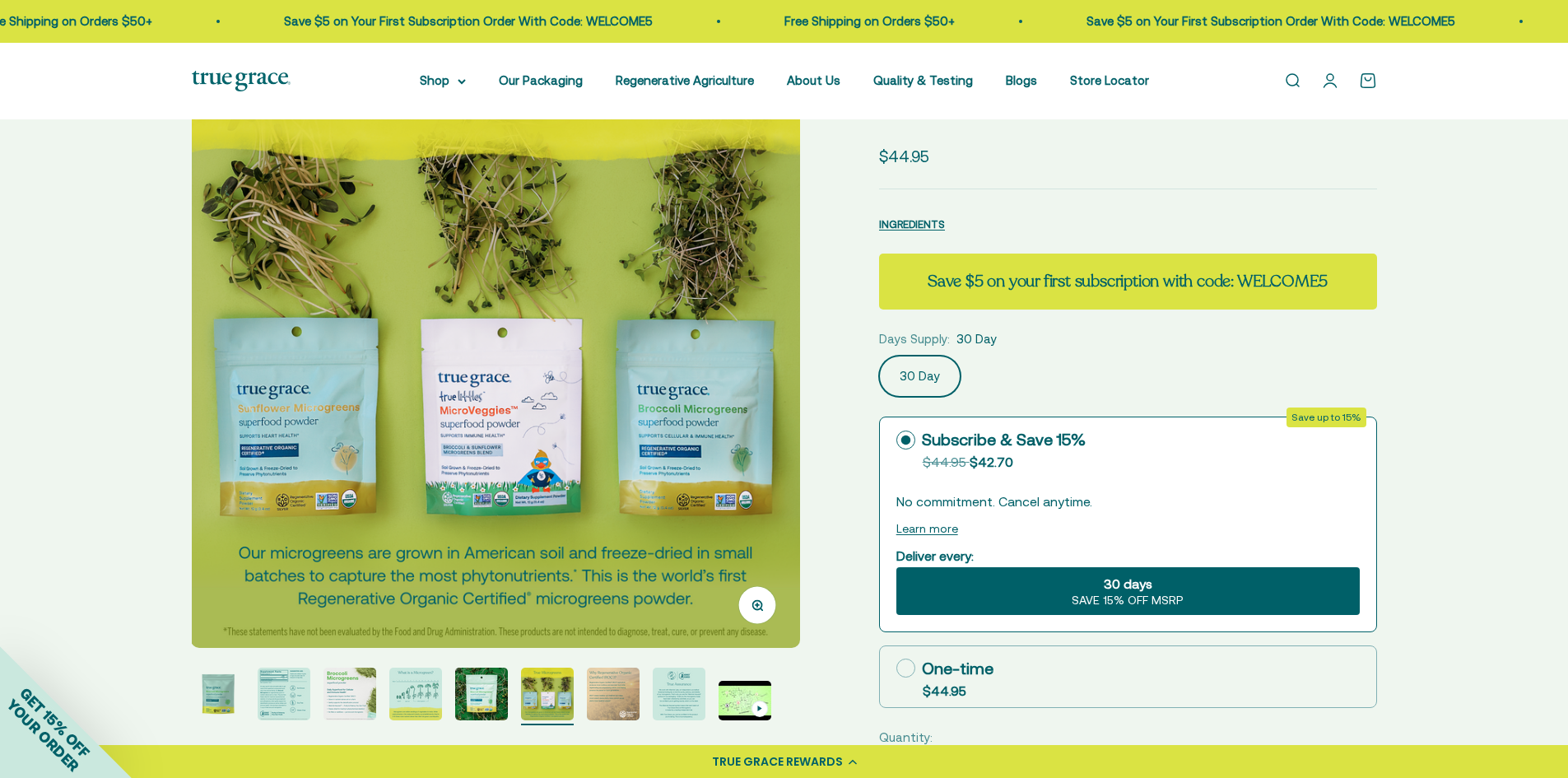
scroll to position [0, 0]
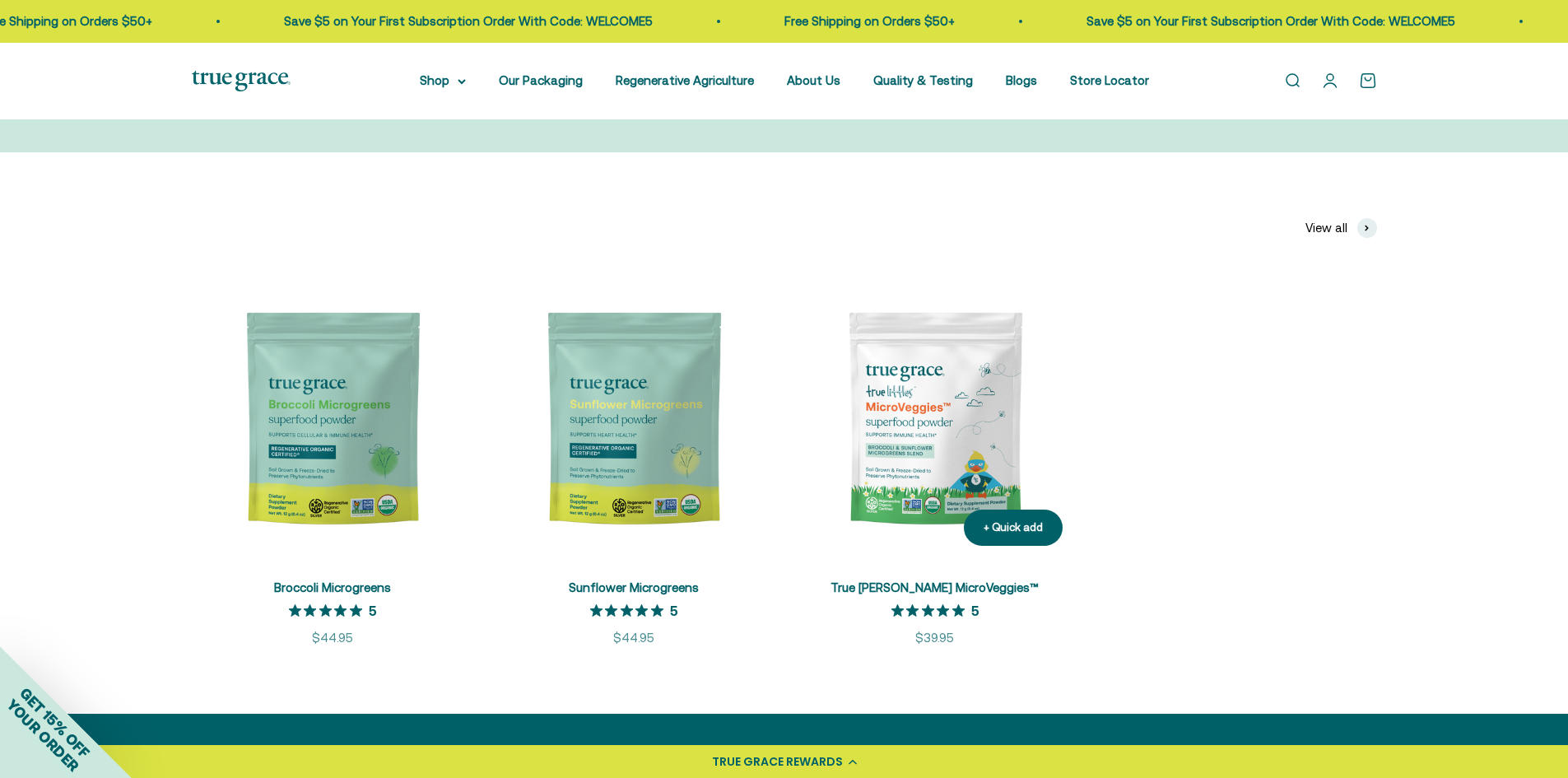
click at [968, 391] on img at bounding box center [934, 417] width 281 height 281
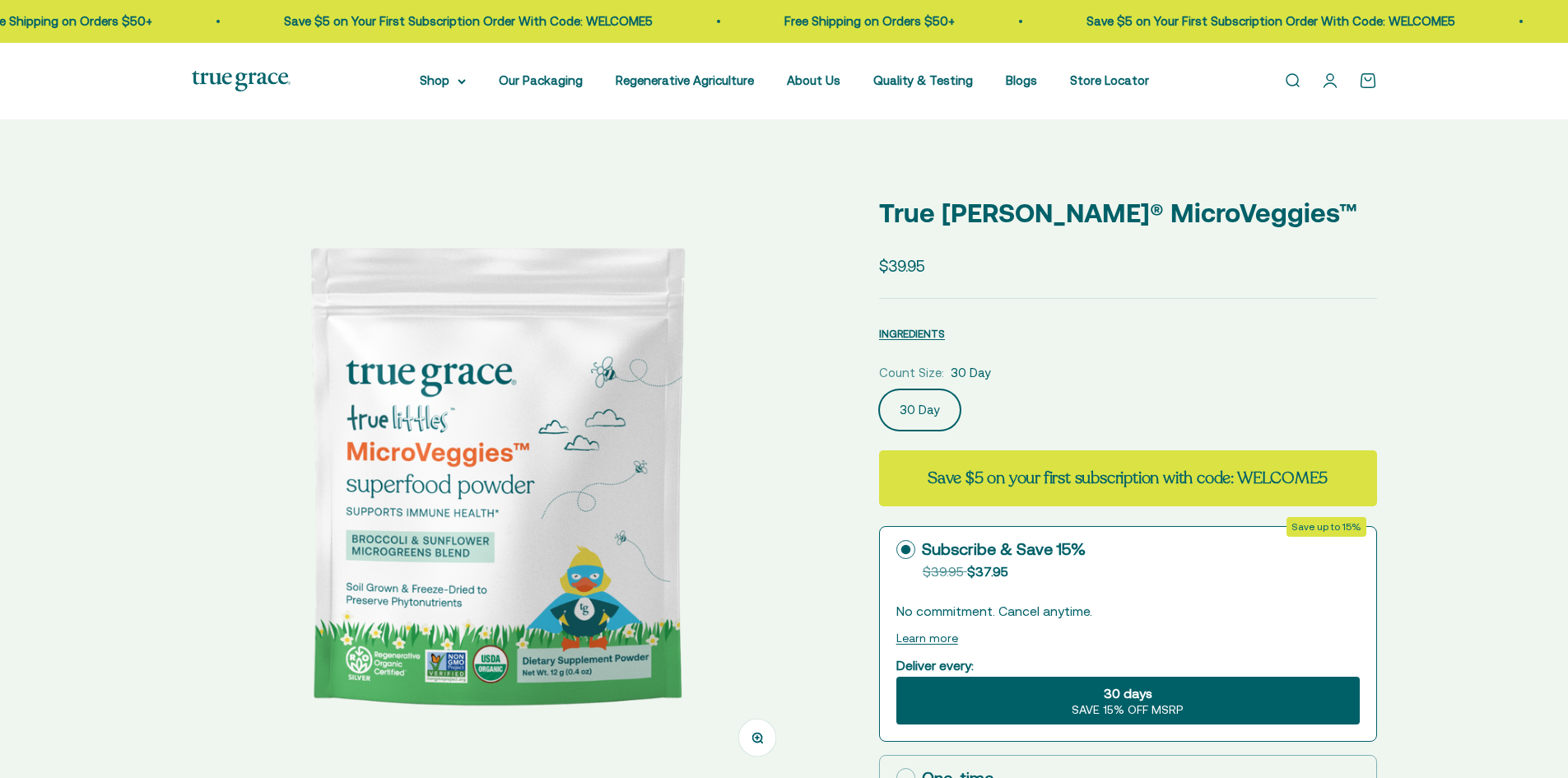
select select "3"
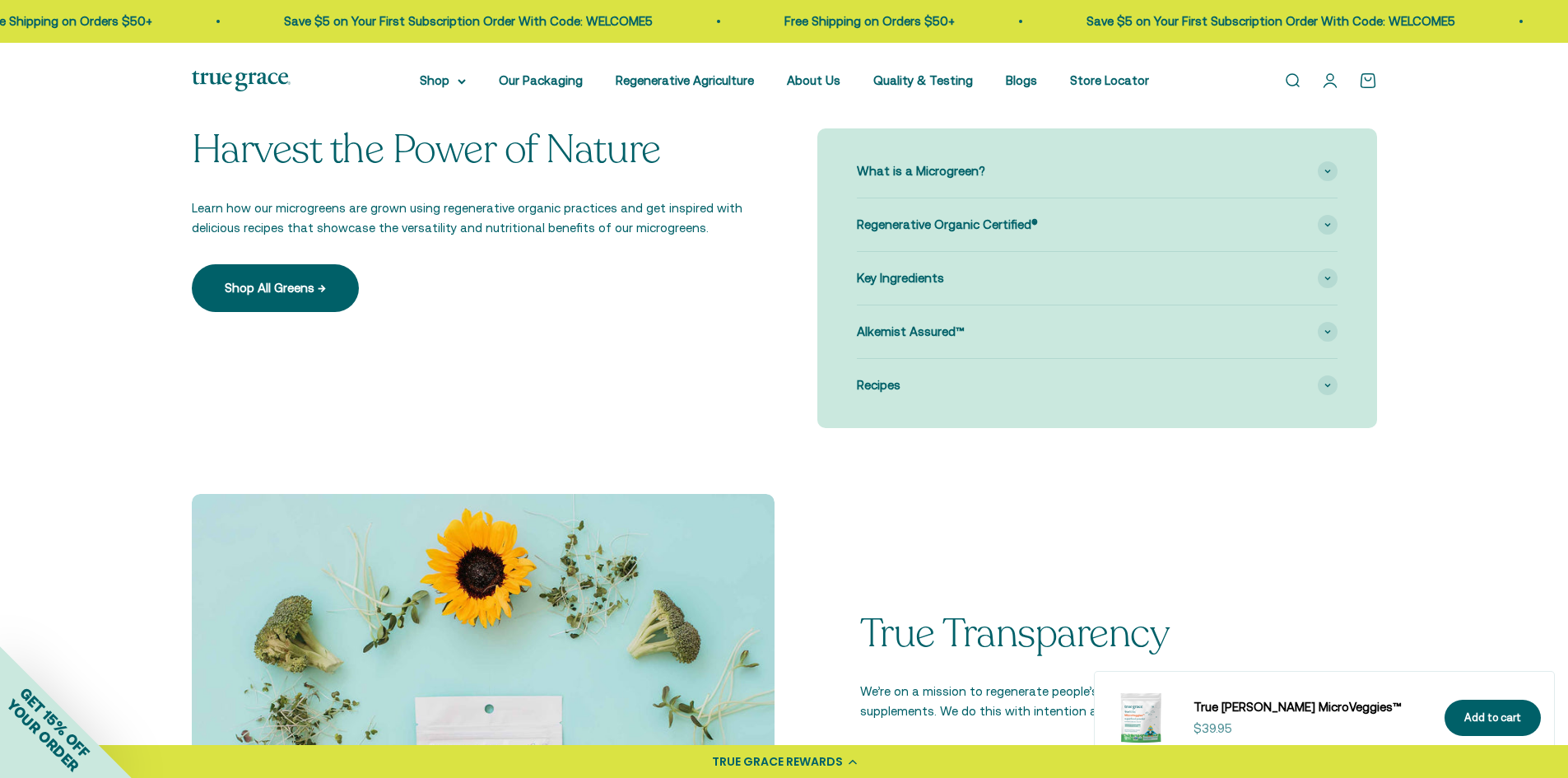
scroll to position [1399, 0]
